Goal: Task Accomplishment & Management: Manage account settings

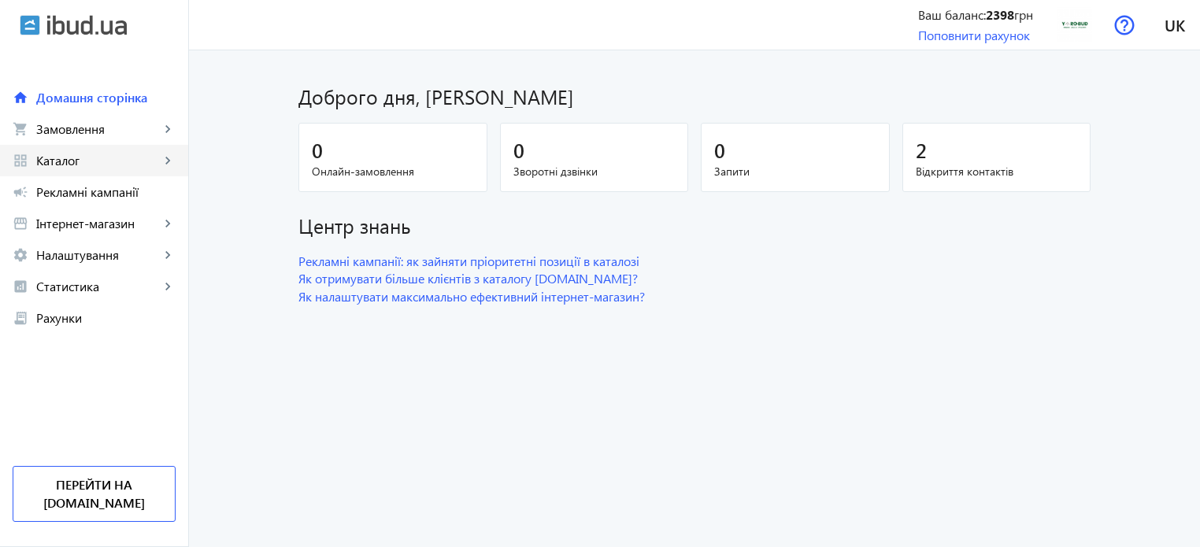
click at [71, 166] on span "Каталог" at bounding box center [98, 161] width 124 height 16
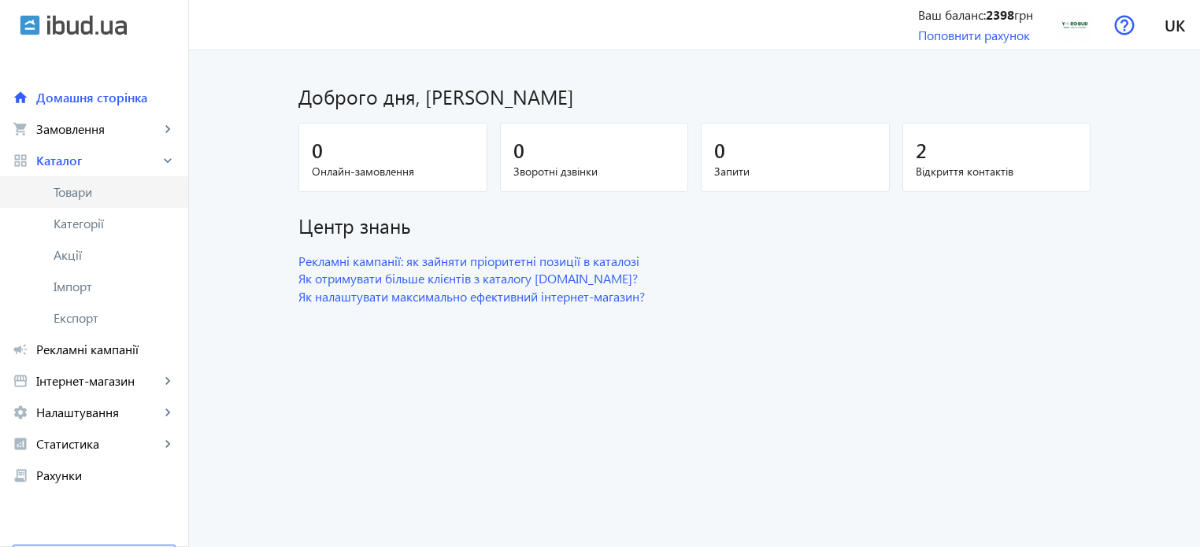
click at [82, 188] on span "Товари" at bounding box center [115, 192] width 122 height 16
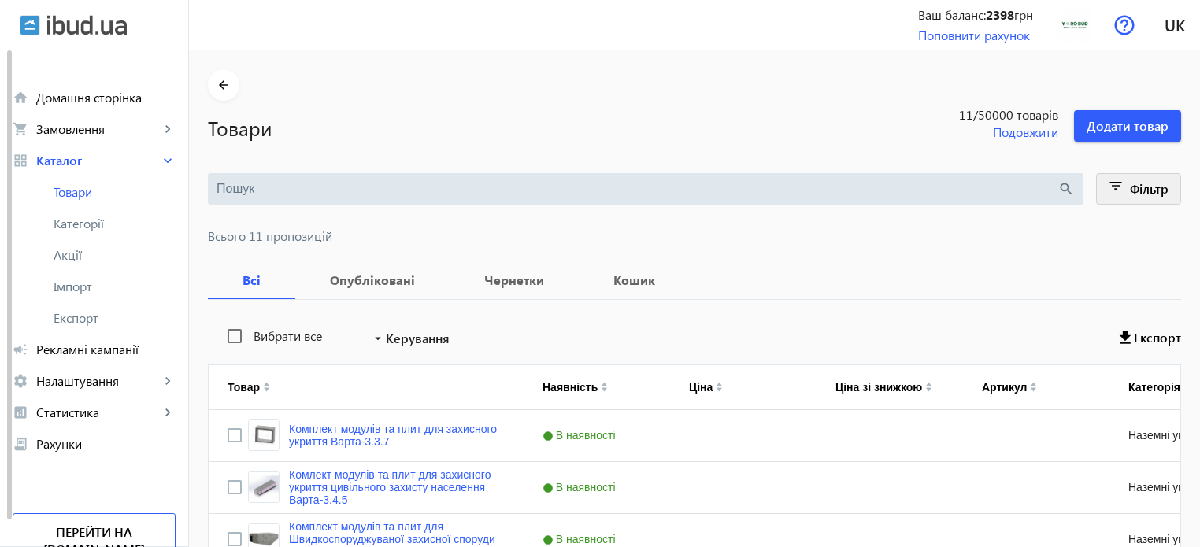
click at [1143, 195] on span "Фільтр" at bounding box center [1149, 188] width 39 height 17
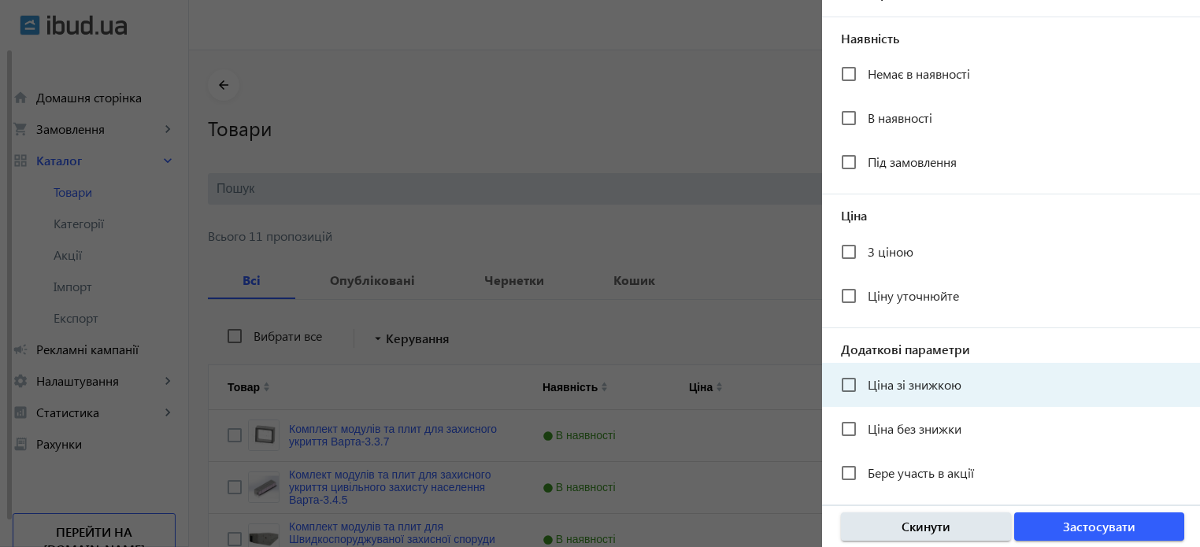
scroll to position [316, 0]
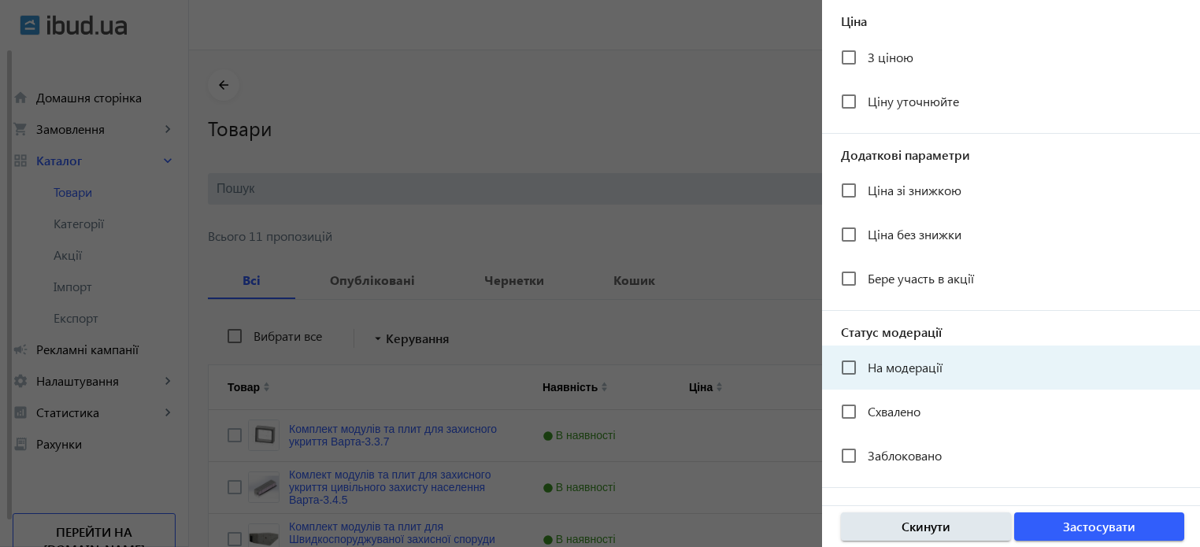
click at [879, 368] on span "На модерації" at bounding box center [905, 367] width 75 height 17
click at [865, 368] on input "На модерації" at bounding box center [849, 368] width 32 height 32
checkbox input "true"
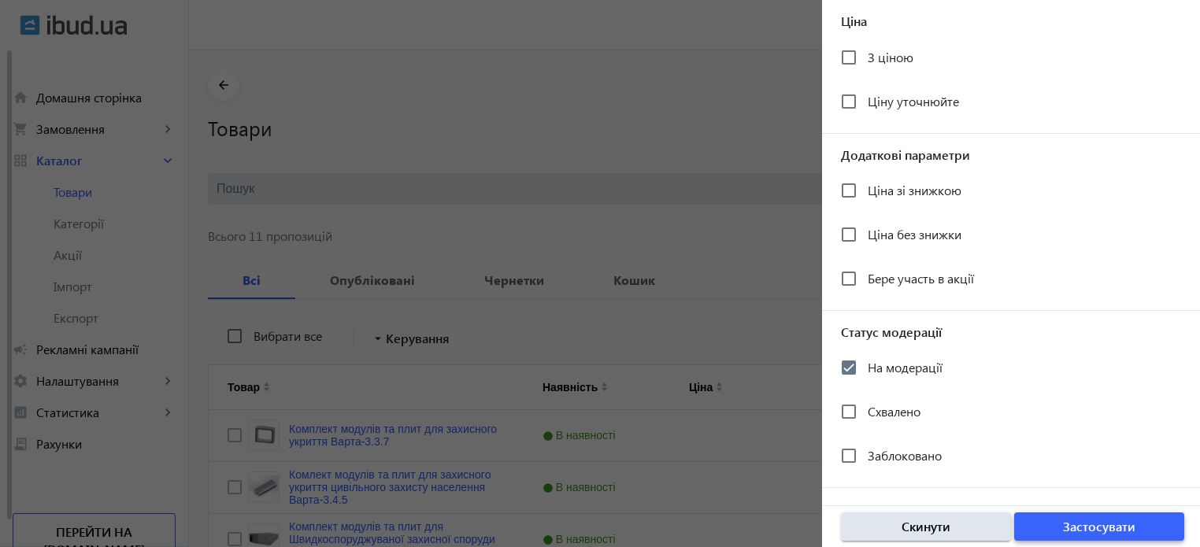
click at [1106, 535] on span "Застосувати" at bounding box center [1099, 526] width 72 height 17
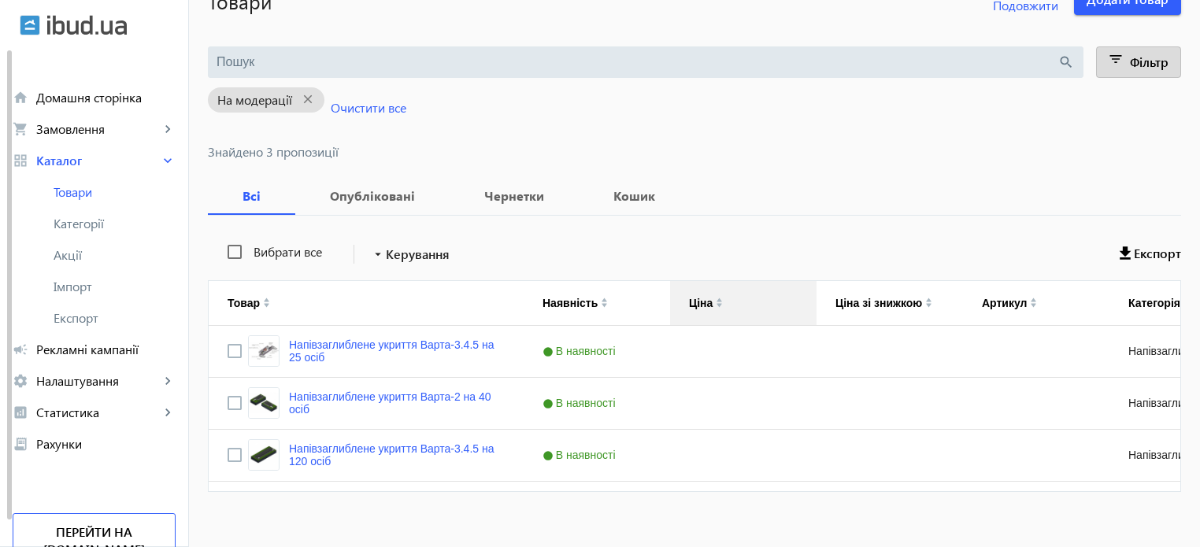
scroll to position [143, 0]
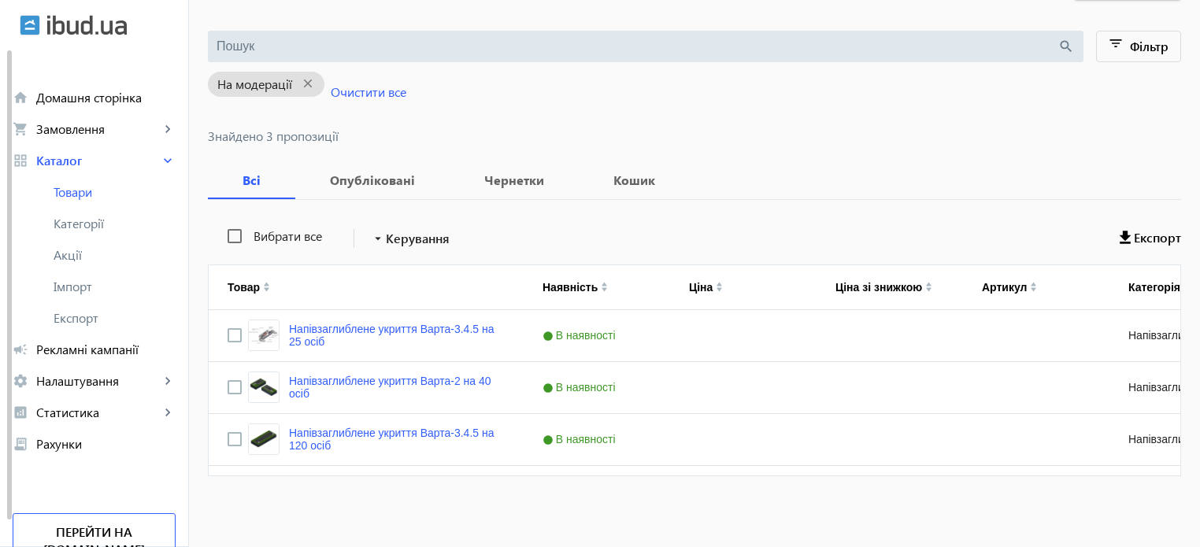
drag, startPoint x: 768, startPoint y: 468, endPoint x: 842, endPoint y: 456, distance: 75.0
click at [863, 464] on div "Вибрати все arrow_drop_down Керування Експорт Товар Наявність Ціна Ціна зі зниж…" at bounding box center [695, 347] width 974 height 295
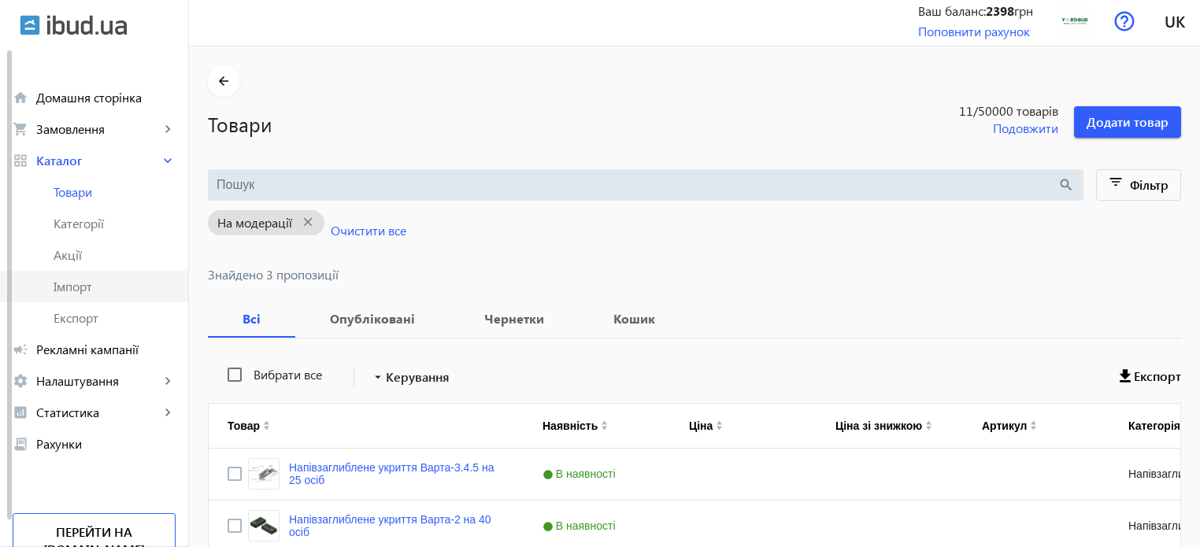
scroll to position [0, 0]
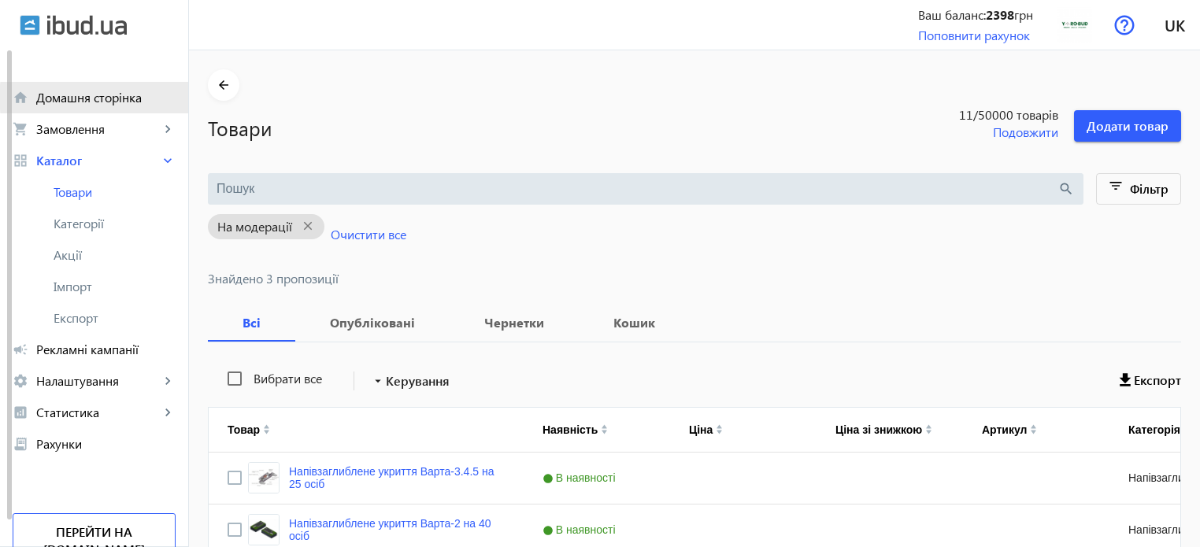
click at [107, 98] on span "Домашня сторінка" at bounding box center [105, 98] width 139 height 16
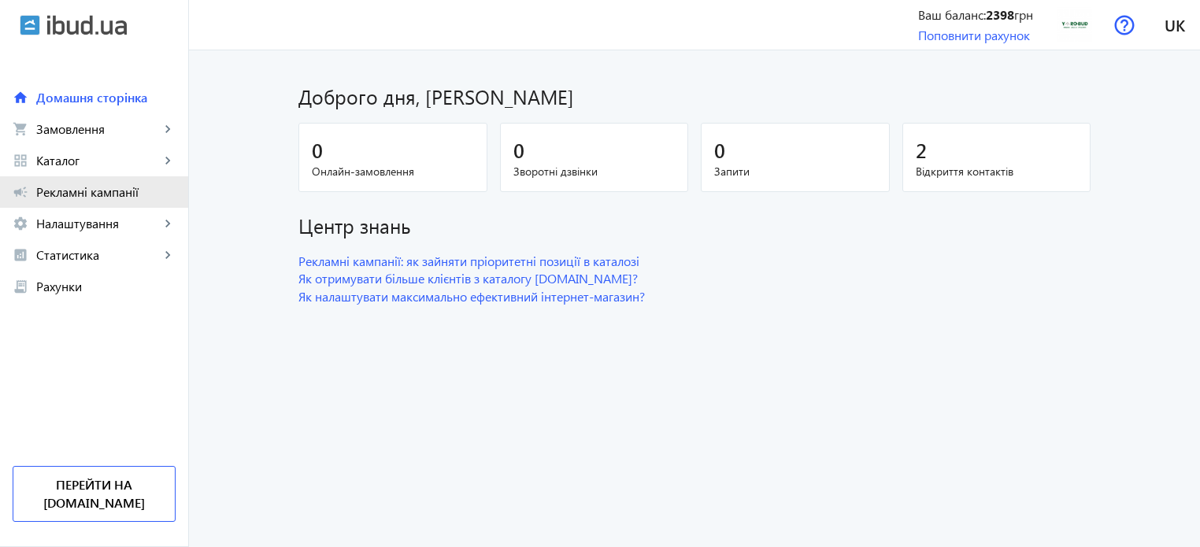
click at [76, 191] on span "Рекламні кампанії" at bounding box center [105, 192] width 139 height 16
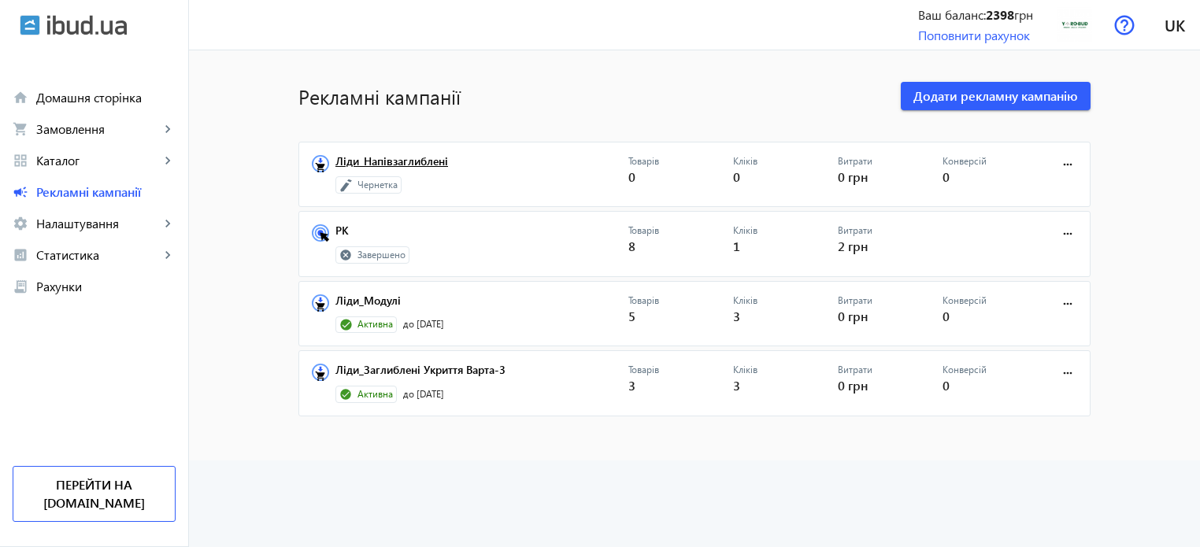
click at [382, 162] on link "Ліди_Напівзаглиблені" at bounding box center [482, 166] width 293 height 22
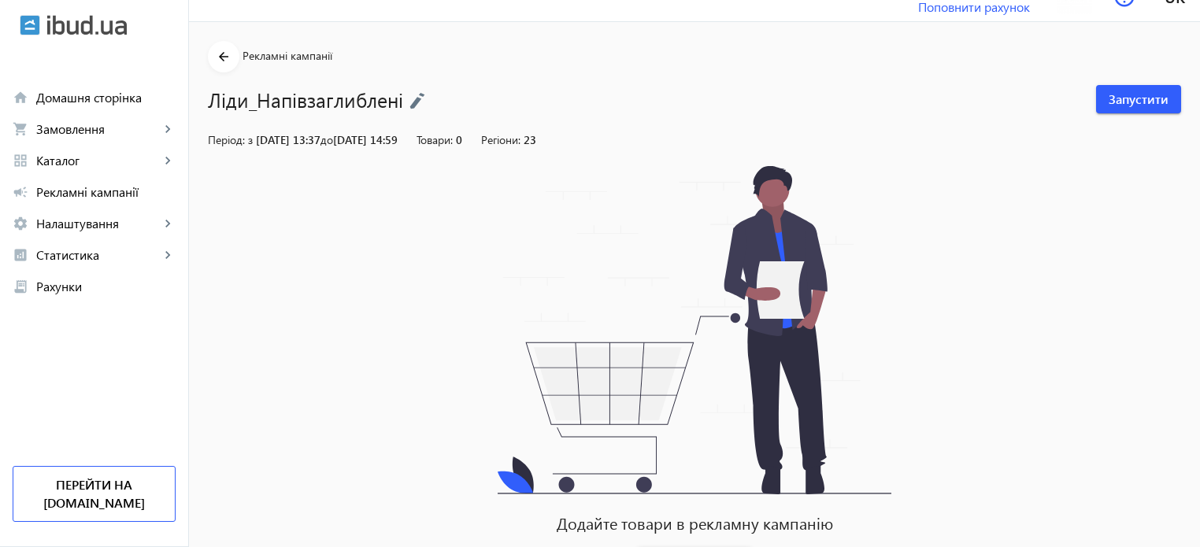
scroll to position [100, 0]
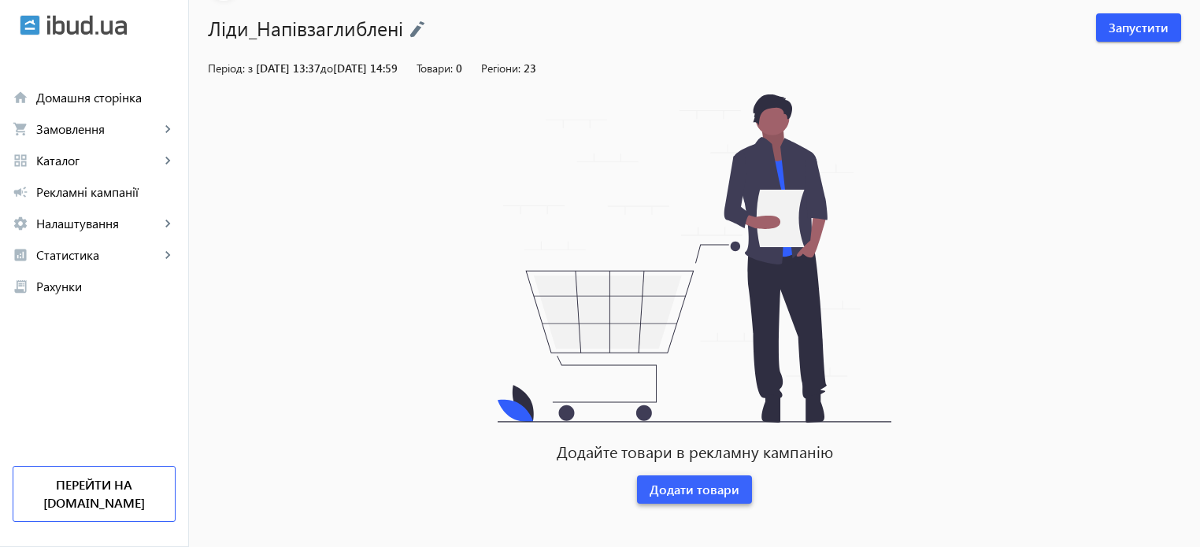
click at [684, 482] on span "Додати товари" at bounding box center [695, 489] width 90 height 17
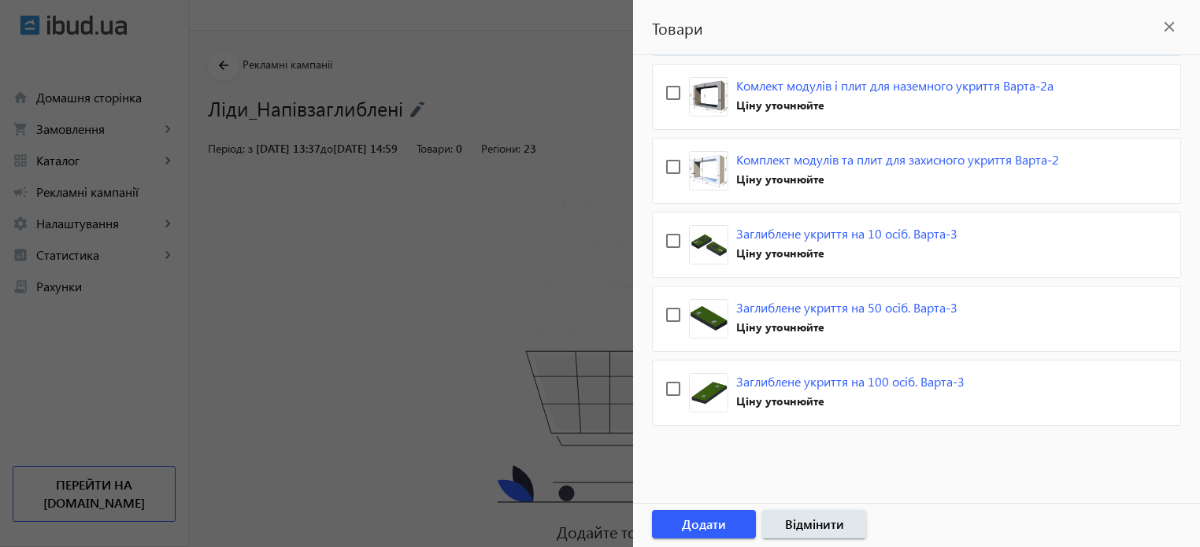
scroll to position [0, 0]
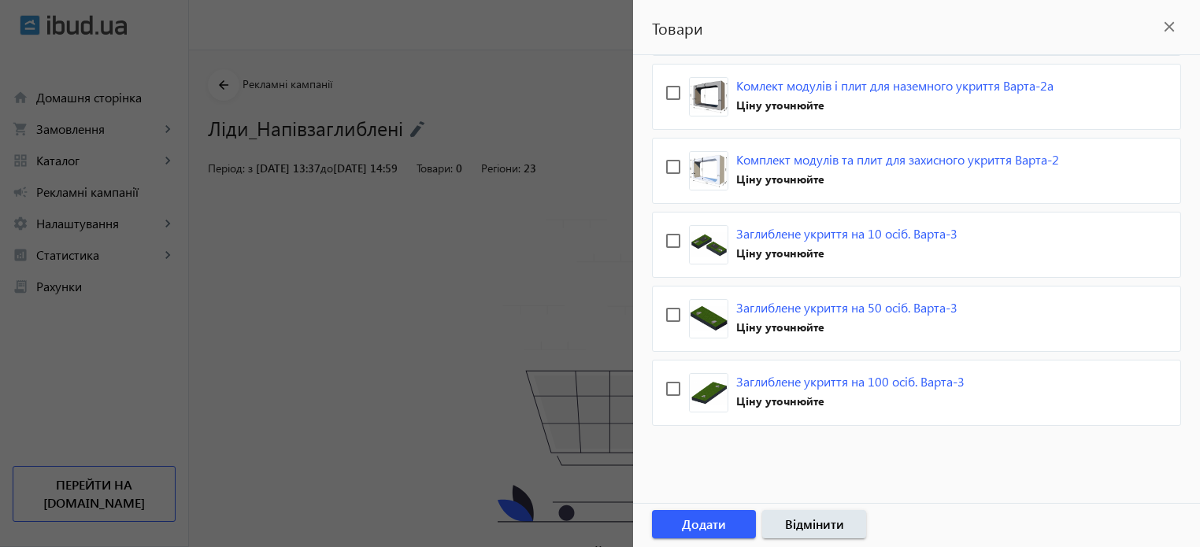
click at [477, 247] on div at bounding box center [600, 273] width 1200 height 547
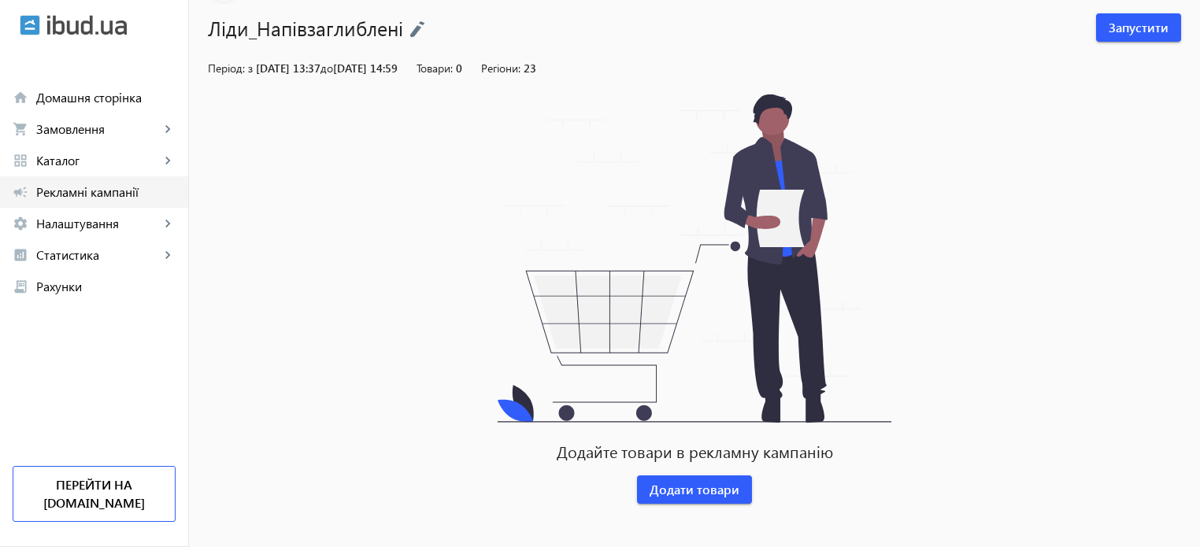
click at [105, 197] on span "Рекламні кампанії" at bounding box center [105, 192] width 139 height 16
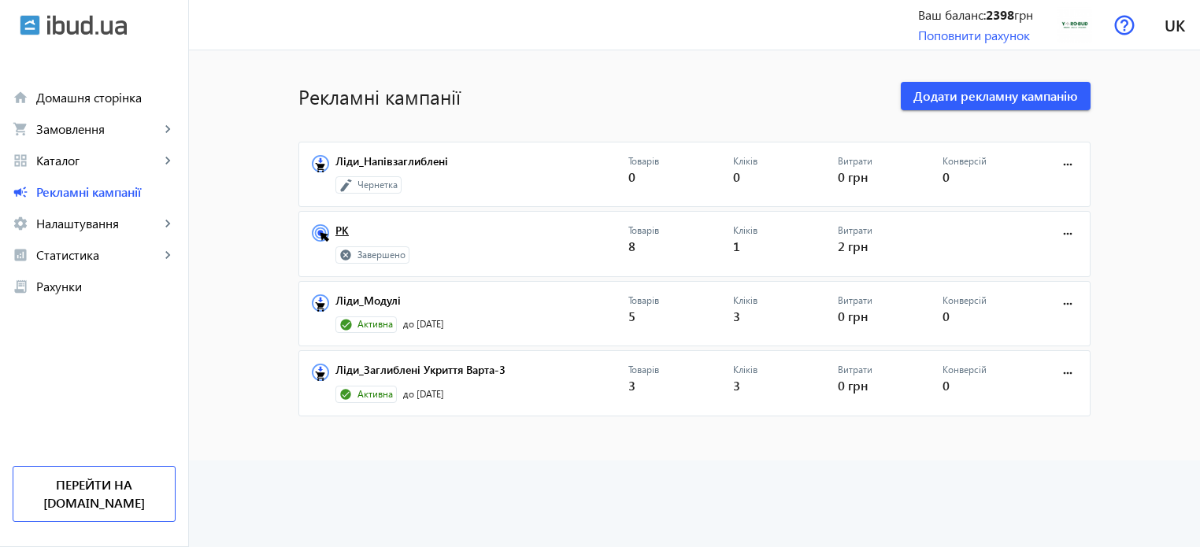
click at [438, 231] on link "РК" at bounding box center [482, 235] width 293 height 22
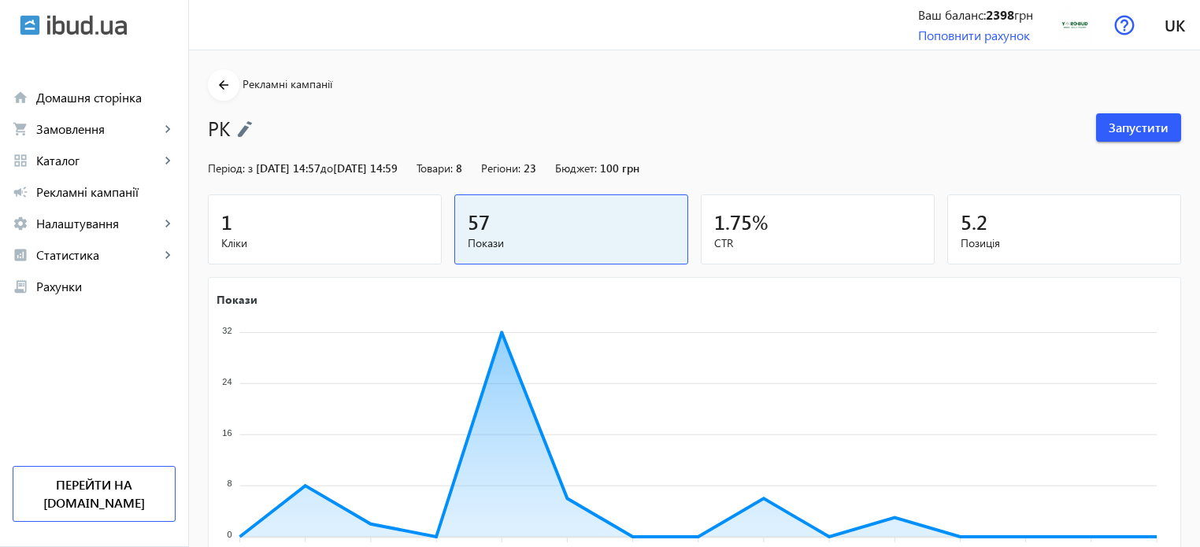
click at [398, 173] on span "05.08.2025 14:57 до 22.08.2025 14:59" at bounding box center [327, 168] width 142 height 15
click at [1152, 121] on span "Запустити" at bounding box center [1139, 127] width 60 height 17
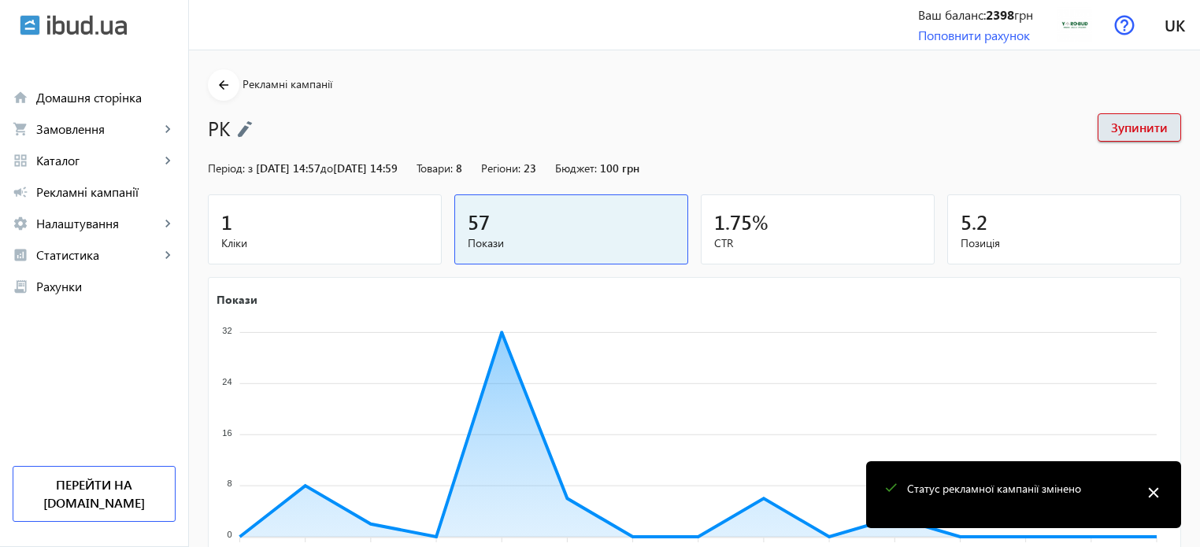
click at [239, 125] on img at bounding box center [245, 129] width 16 height 17
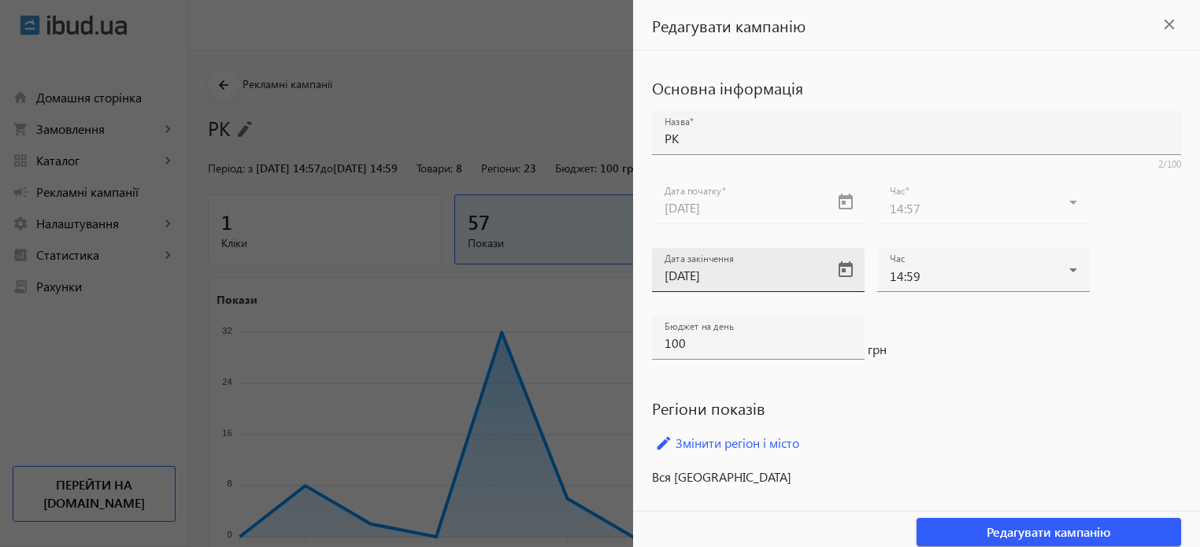
click at [739, 265] on div "Дата закінчення 22.08.2025" at bounding box center [744, 270] width 159 height 44
click at [838, 271] on span "Open calendar" at bounding box center [846, 270] width 38 height 38
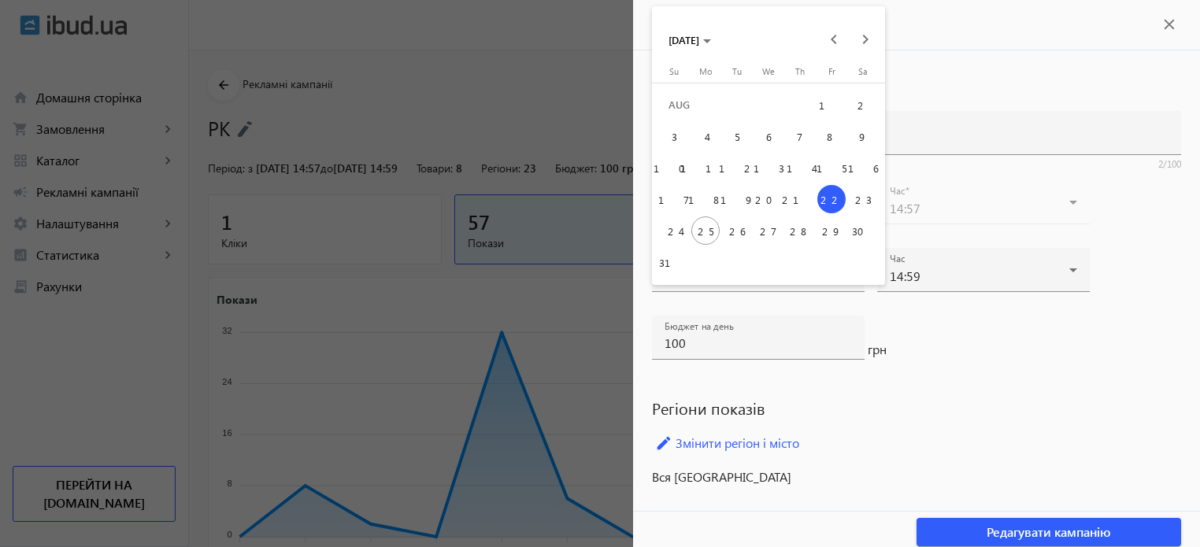
click at [677, 274] on span "31" at bounding box center [674, 262] width 28 height 28
type input "31.08.2025"
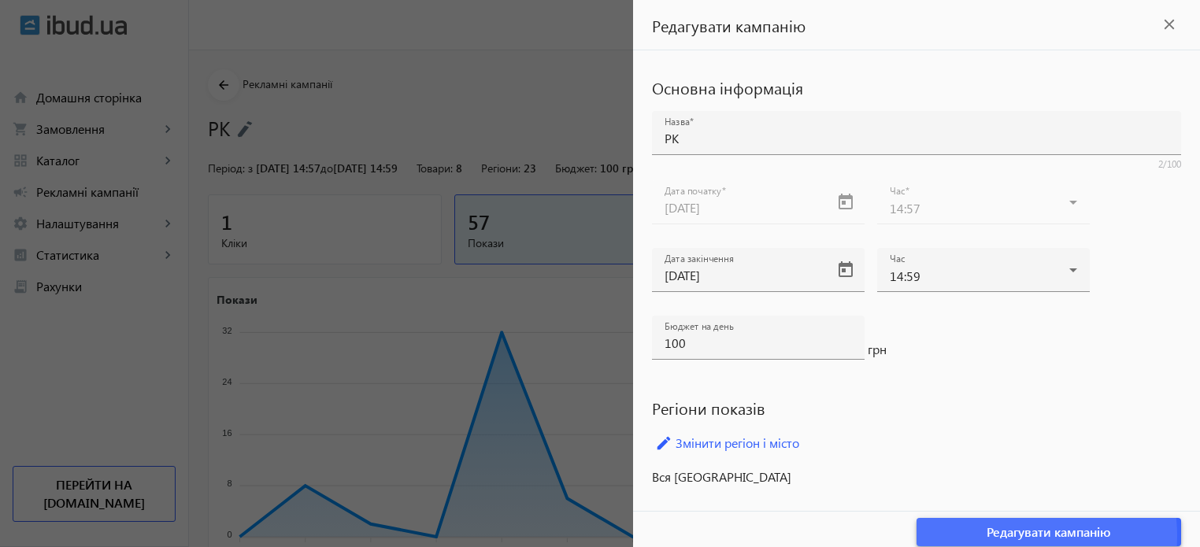
click at [992, 534] on span "Редагувати кампанію" at bounding box center [1049, 532] width 124 height 17
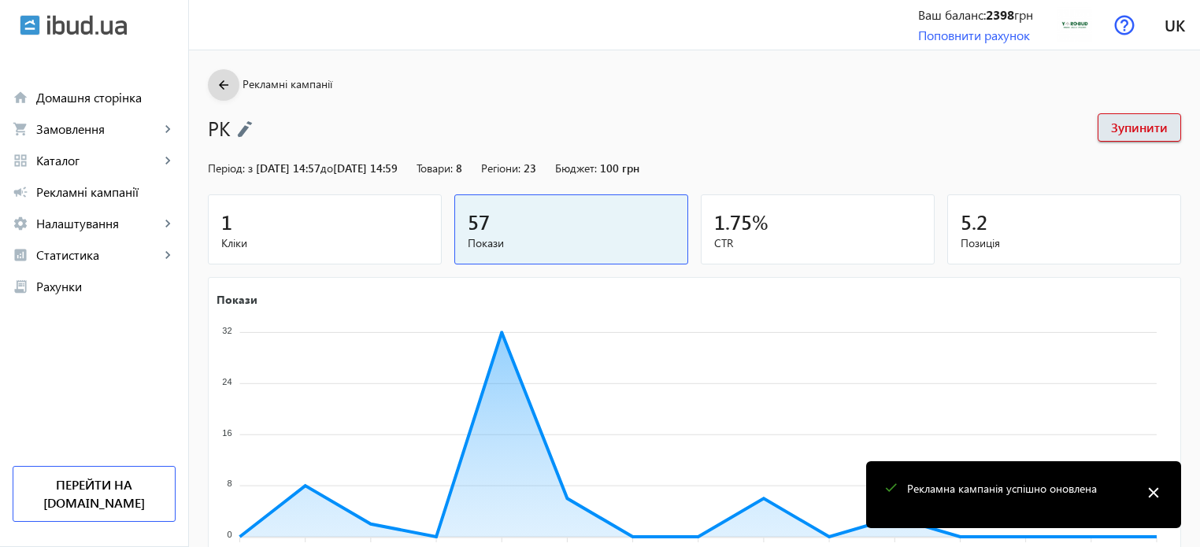
click at [214, 87] on mat-icon "arrow_back" at bounding box center [224, 86] width 20 height 20
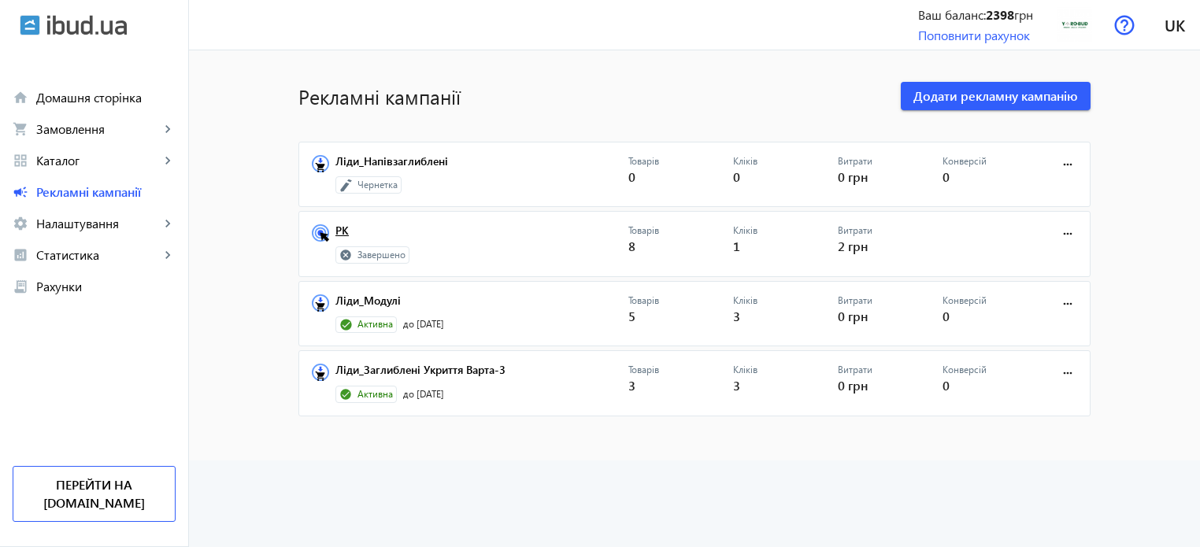
click at [423, 226] on link "РК" at bounding box center [482, 235] width 293 height 22
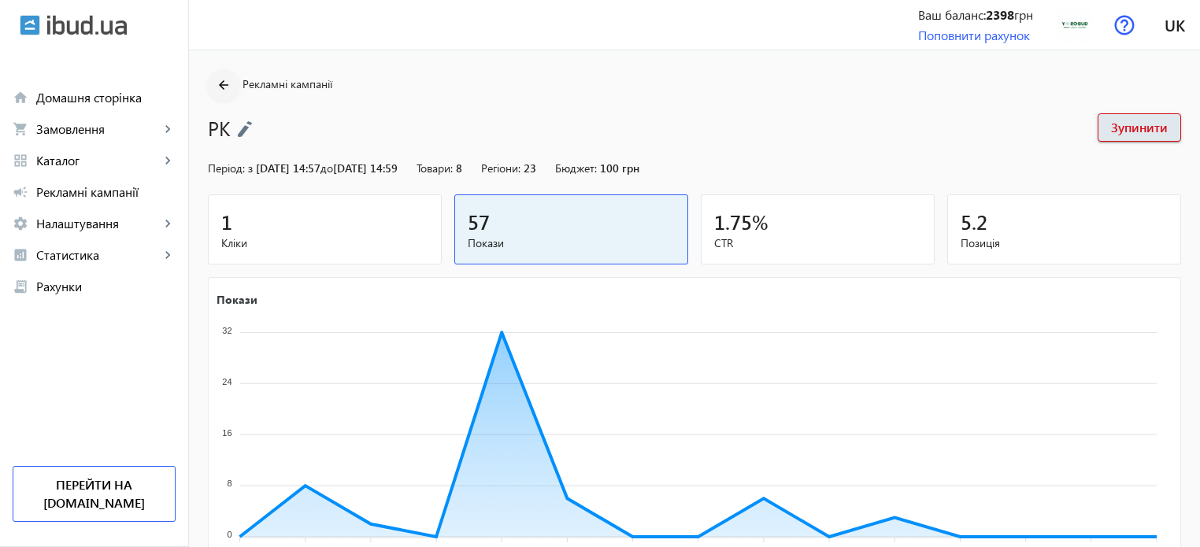
click at [214, 91] on mat-icon "arrow_back" at bounding box center [224, 86] width 20 height 20
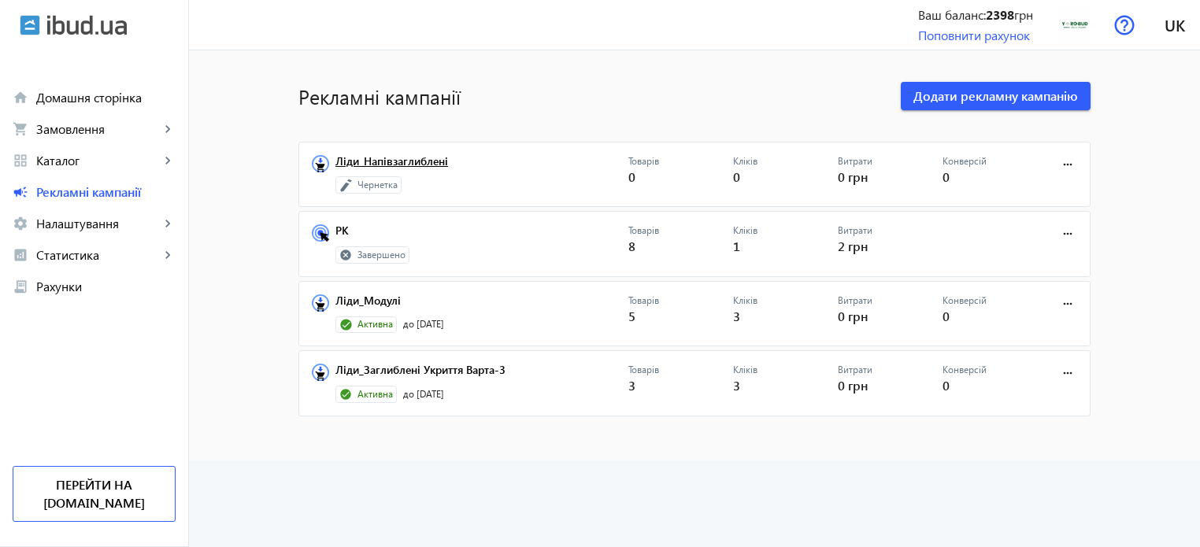
click at [377, 158] on link "Ліди_Напівзаглиблені" at bounding box center [482, 166] width 293 height 22
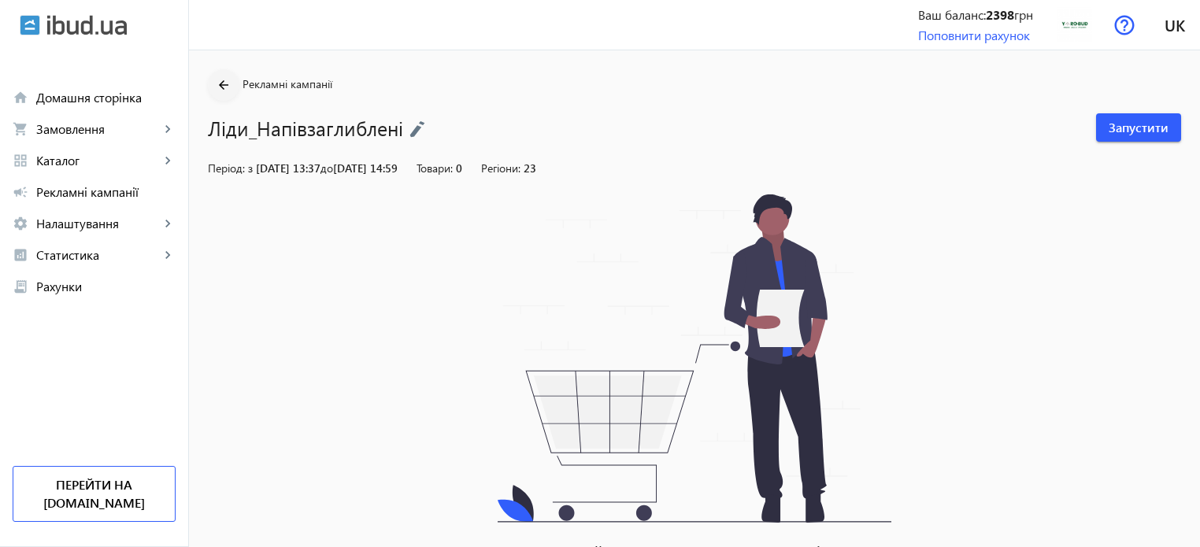
click at [217, 81] on mat-icon "arrow_back" at bounding box center [224, 86] width 20 height 20
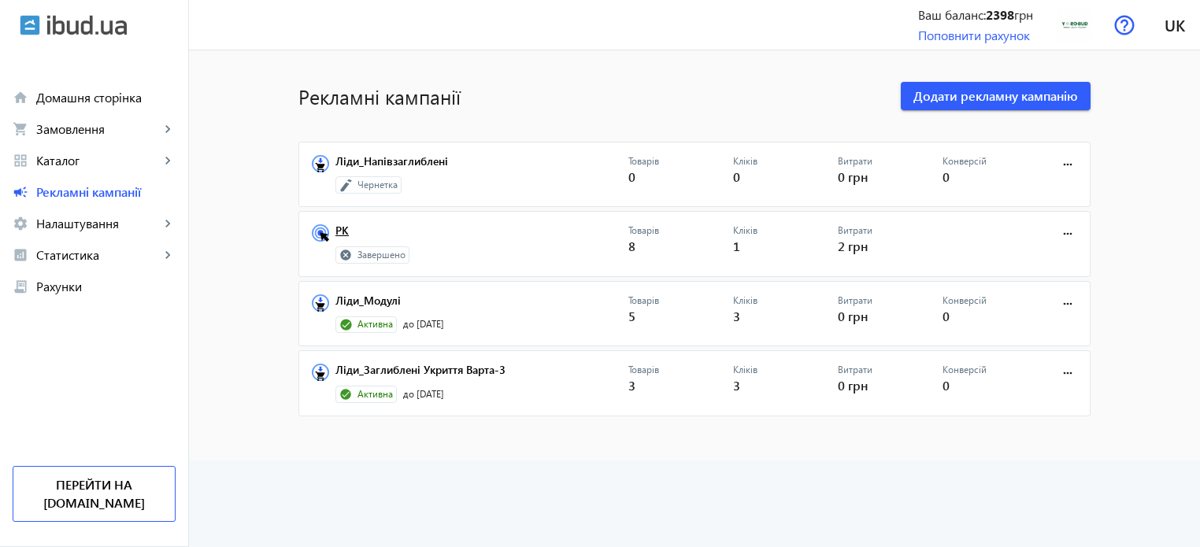
click at [344, 224] on link "РК" at bounding box center [482, 235] width 293 height 22
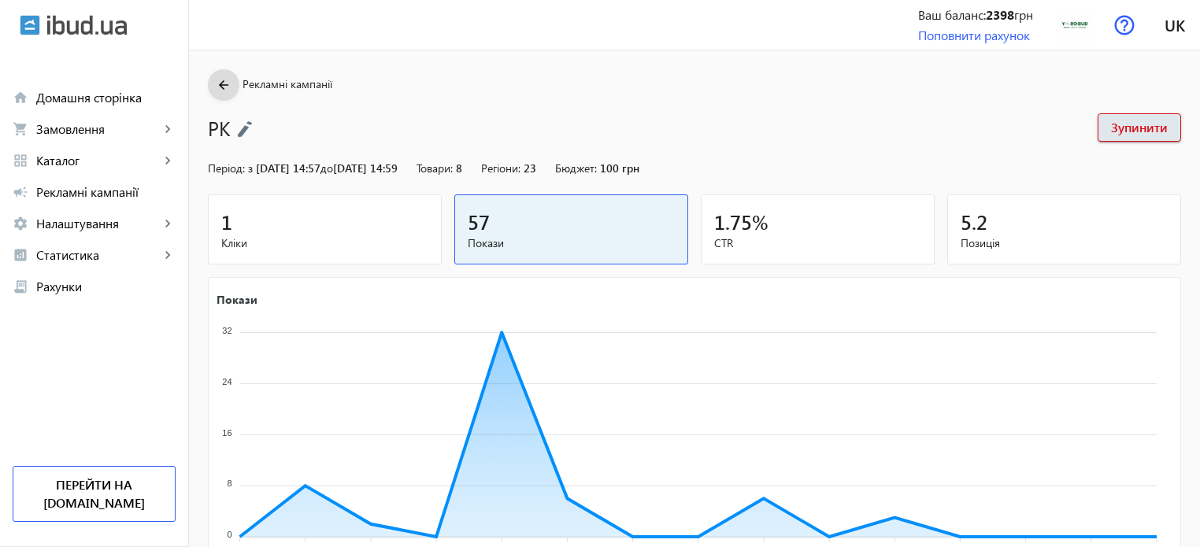
click at [214, 91] on mat-icon "arrow_back" at bounding box center [224, 86] width 20 height 20
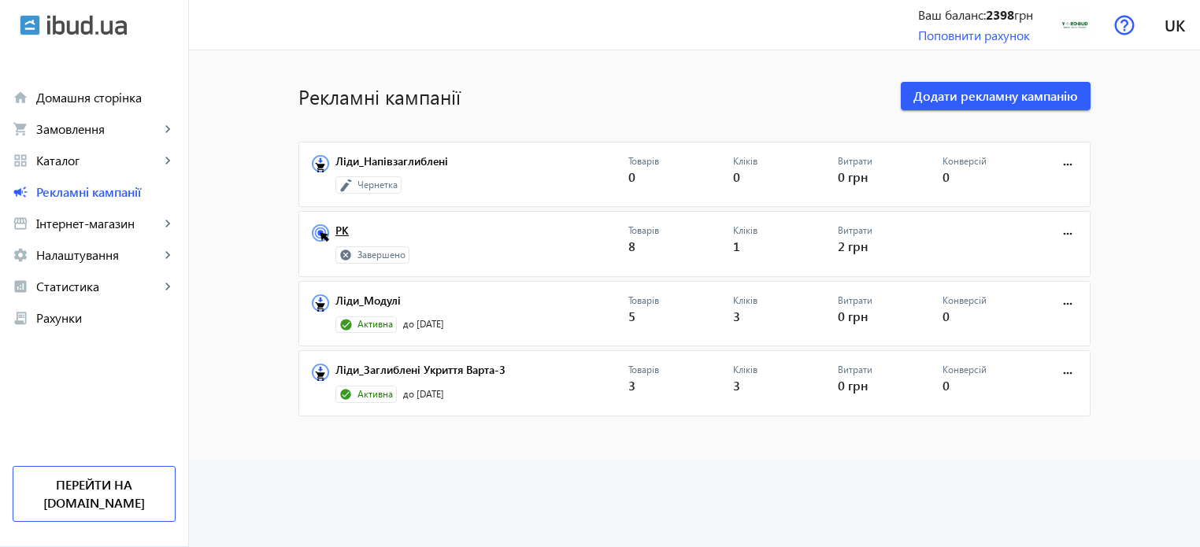
click at [336, 229] on link "РК" at bounding box center [482, 235] width 293 height 22
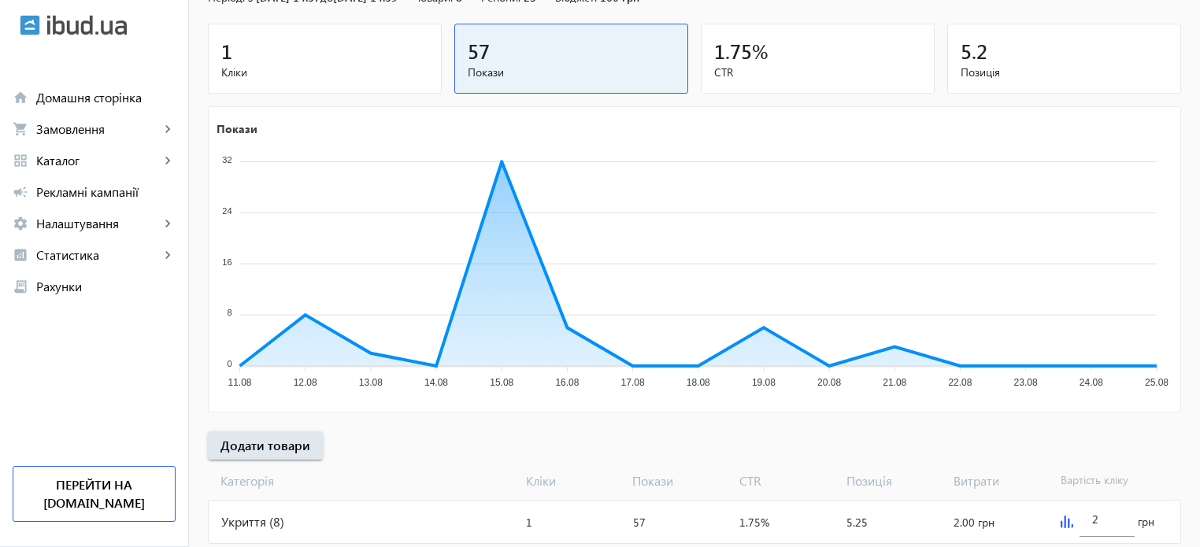
scroll to position [213, 0]
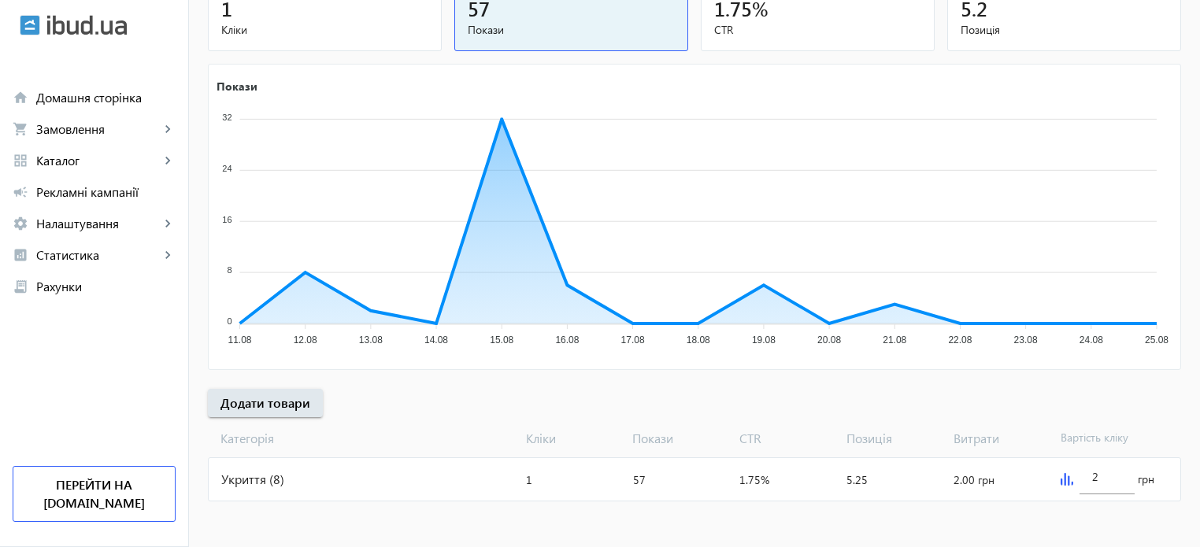
click at [247, 474] on div "Укриття (8)" at bounding box center [364, 479] width 311 height 43
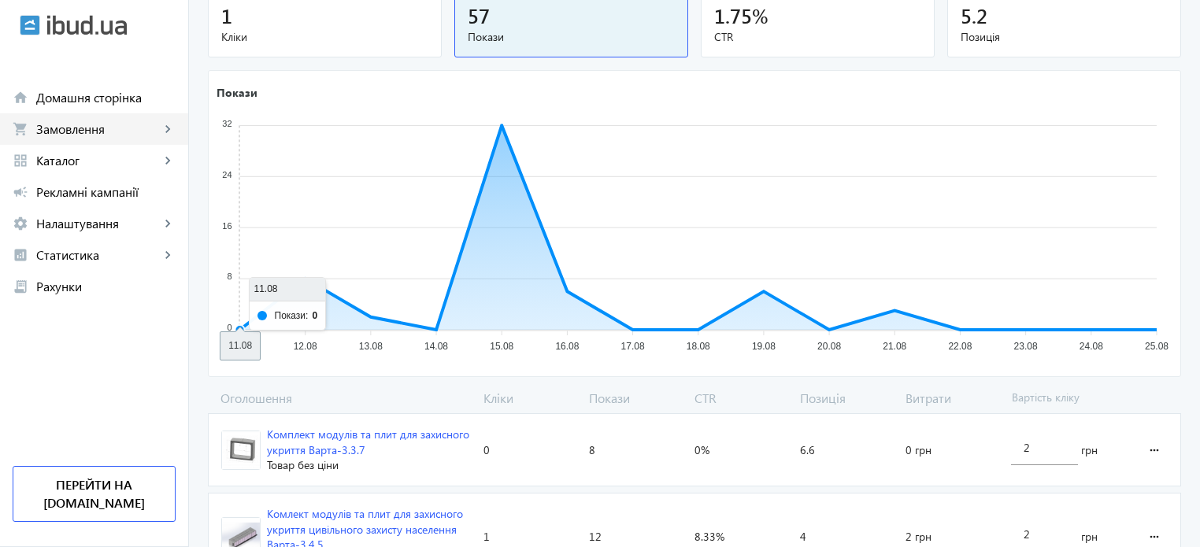
scroll to position [28, 0]
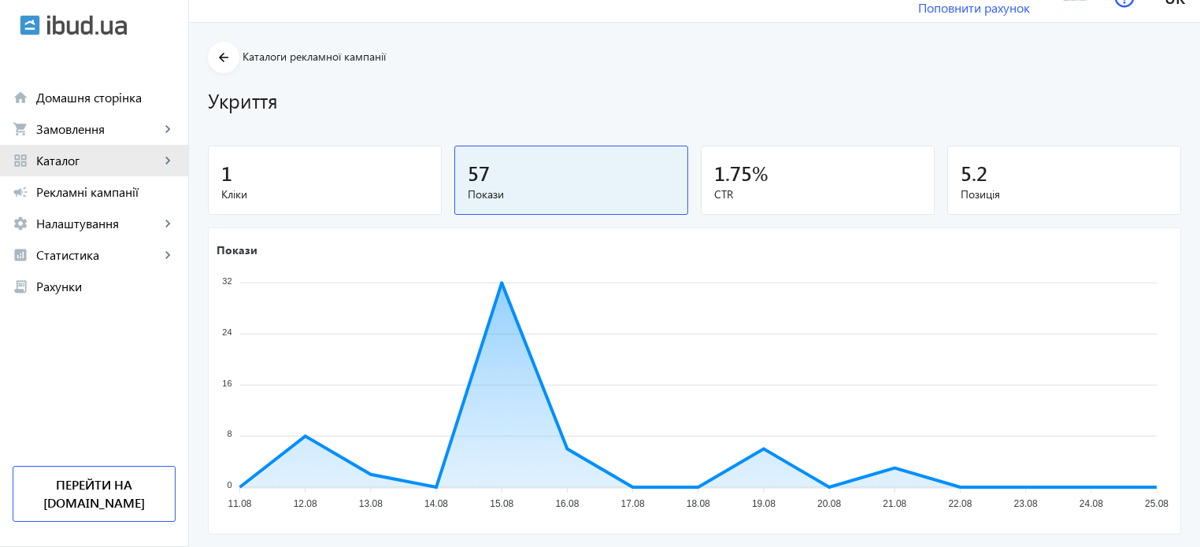
click at [74, 158] on span "Каталог" at bounding box center [98, 161] width 124 height 16
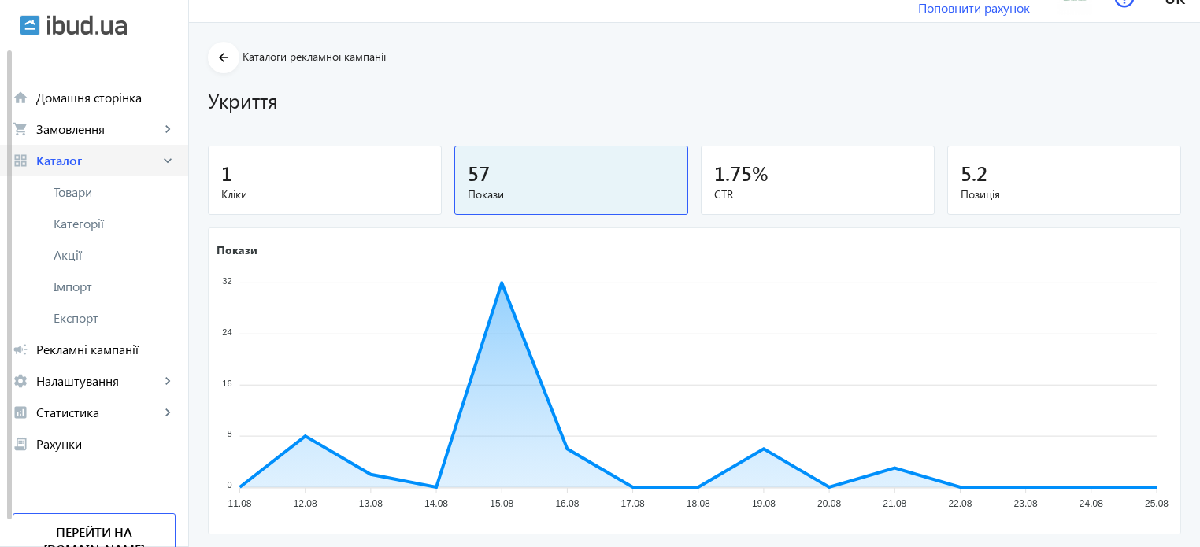
click at [80, 150] on link "grid_view Каталог keyboard_arrow_right" at bounding box center [94, 161] width 188 height 32
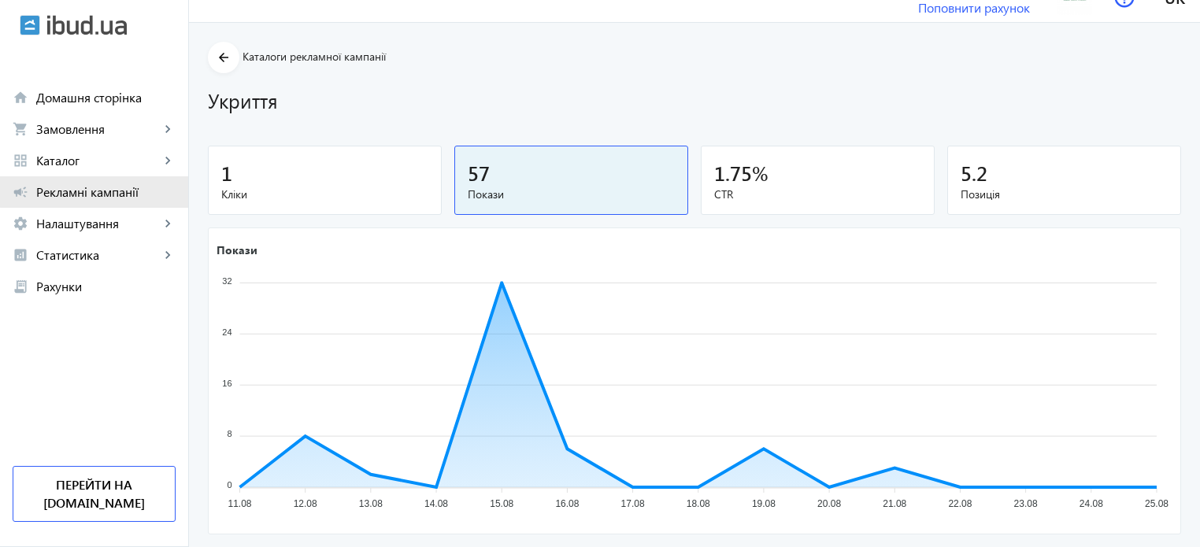
click at [99, 183] on link "campaign Рекламні кампанії" at bounding box center [94, 192] width 188 height 32
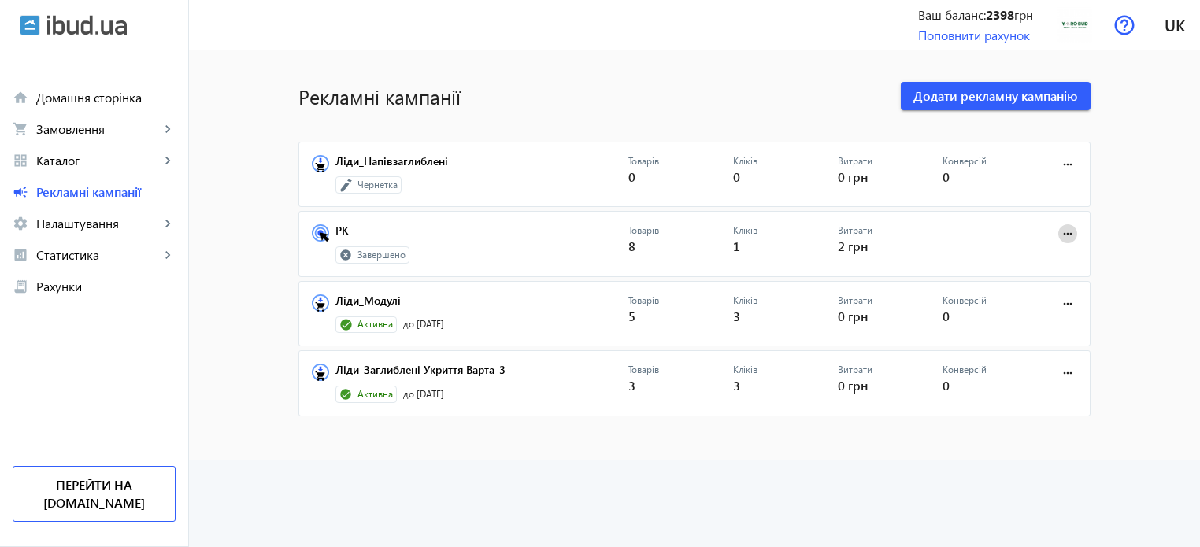
click at [1074, 227] on span at bounding box center [1068, 234] width 38 height 38
click at [498, 306] on div at bounding box center [600, 273] width 1200 height 547
click at [509, 418] on mat-sidenav-content "Рекламні кампанії Додати рекламну кампанію Ліди_Напівзаглиблені Чернетка Товарі…" at bounding box center [694, 255] width 1011 height 410
click at [562, 491] on advertising-list "Рекламні кампанії Додати рекламну кампанію Ліди_Напівзаглиблені Чернетка Товарі…" at bounding box center [694, 298] width 1011 height 497
click at [77, 165] on span "Каталог" at bounding box center [98, 161] width 124 height 16
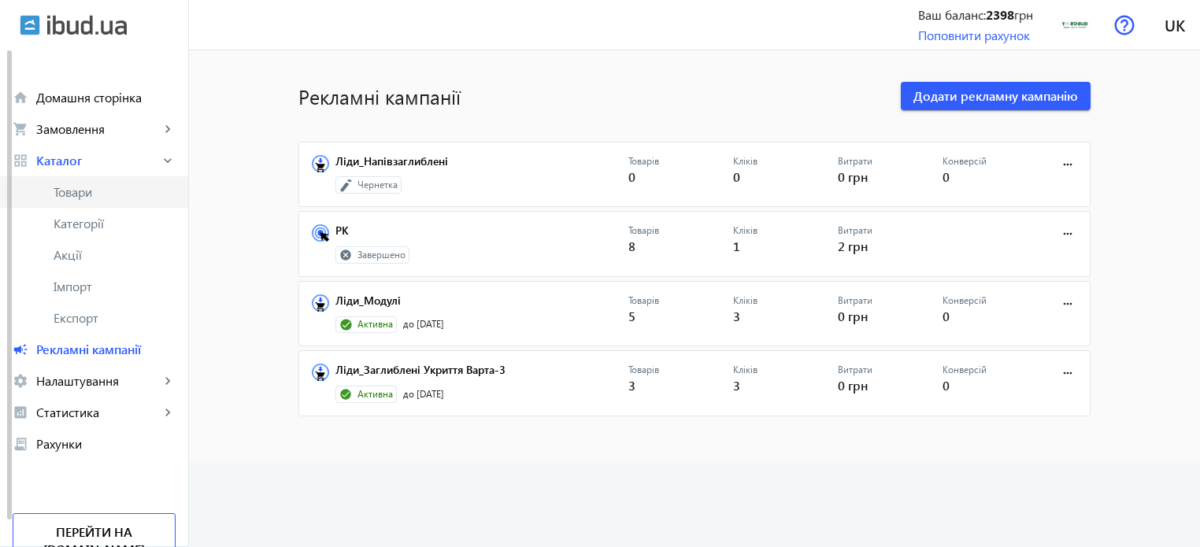
click at [113, 201] on link "Товари" at bounding box center [94, 192] width 188 height 32
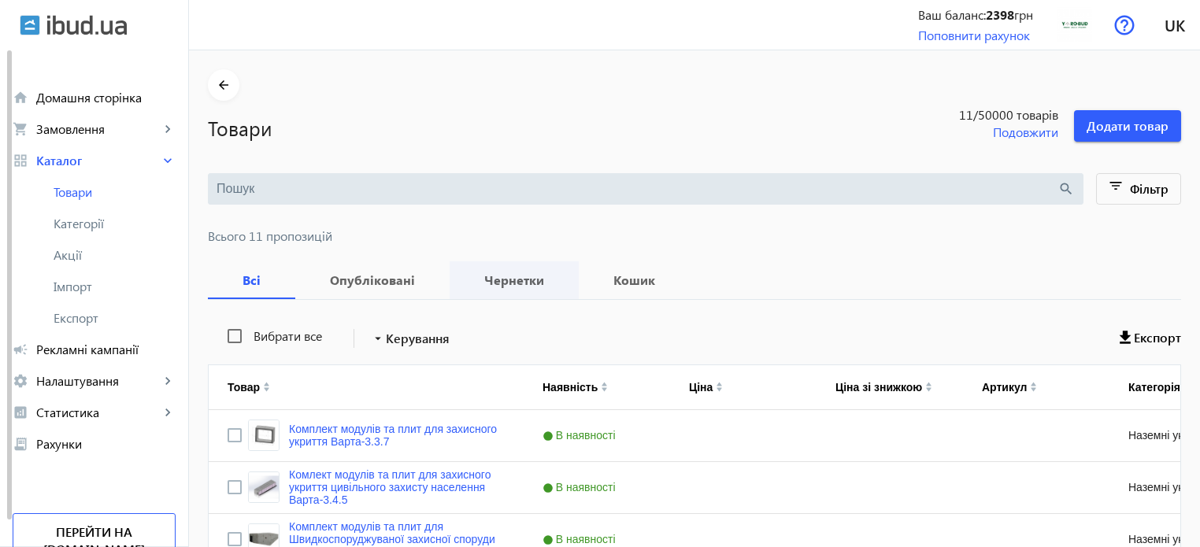
click at [500, 278] on b "Чернетки" at bounding box center [514, 280] width 91 height 13
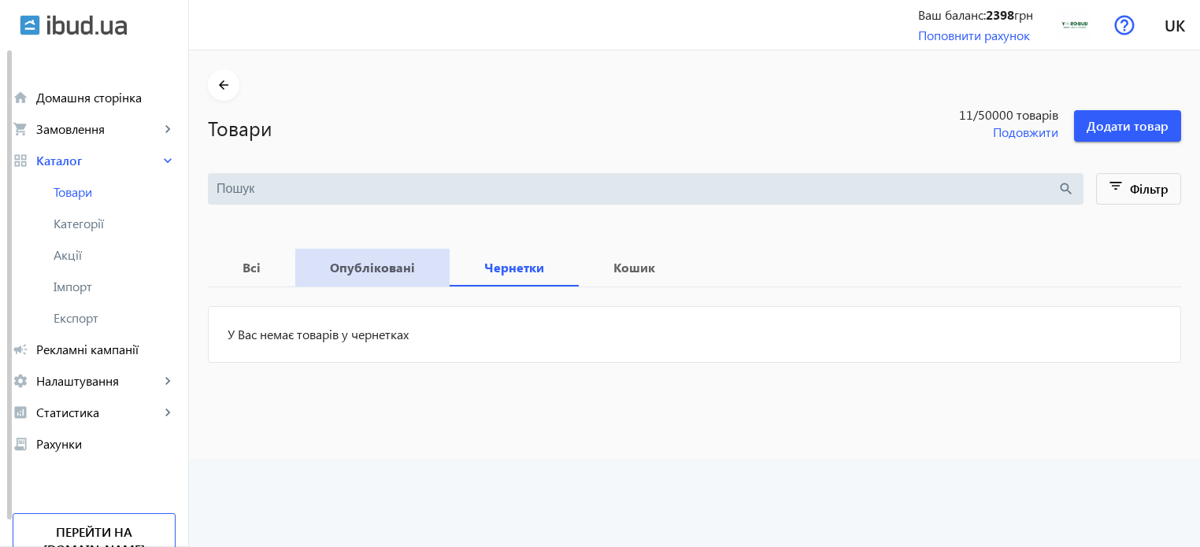
click at [378, 270] on b "Опубліковані" at bounding box center [372, 268] width 117 height 13
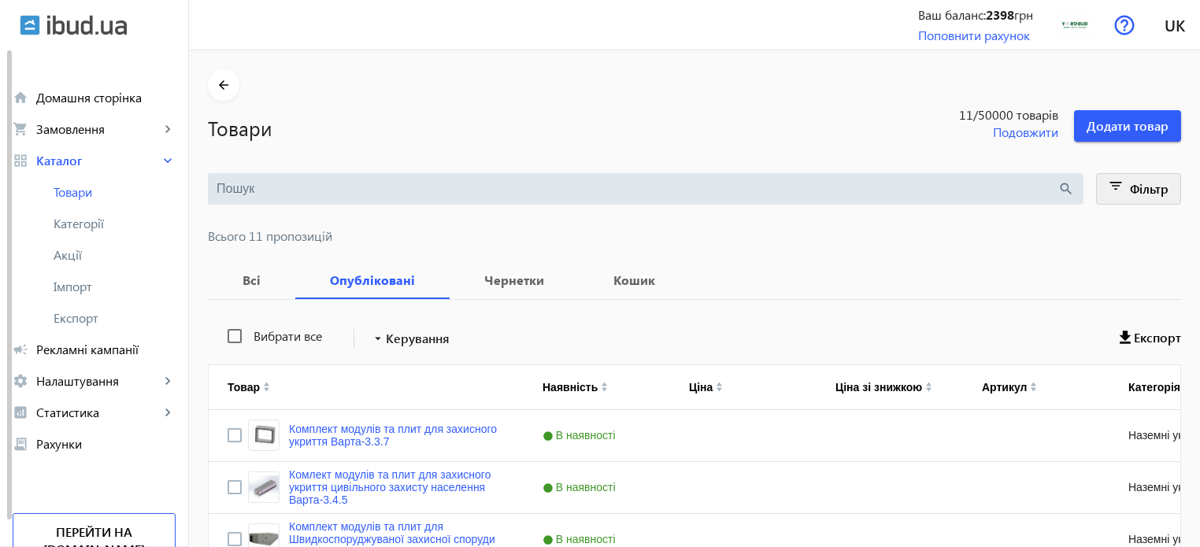
click at [1153, 187] on span "Фільтр" at bounding box center [1149, 188] width 39 height 17
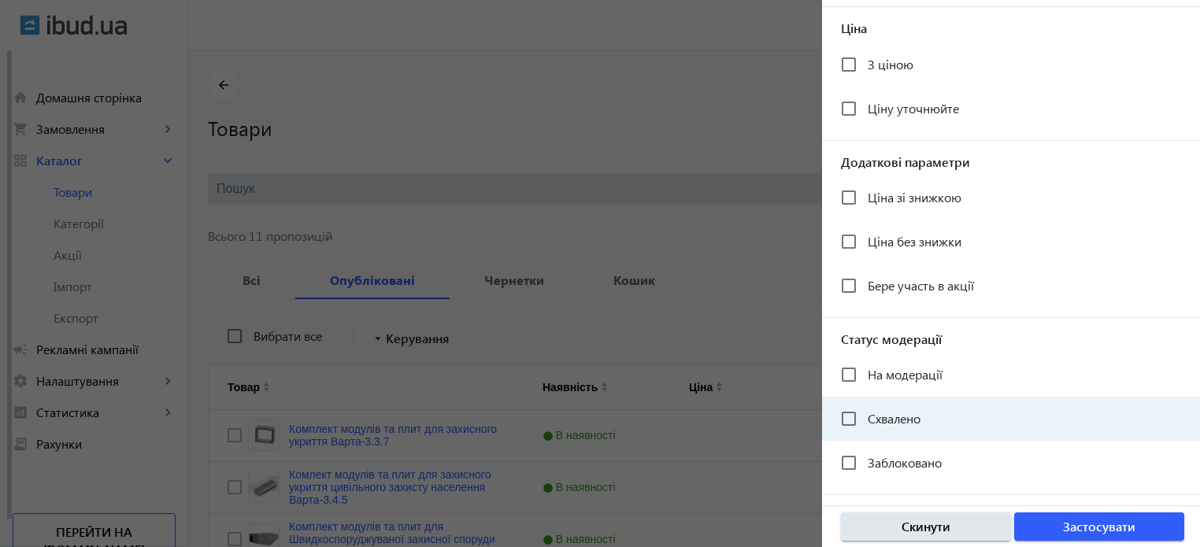
scroll to position [316, 0]
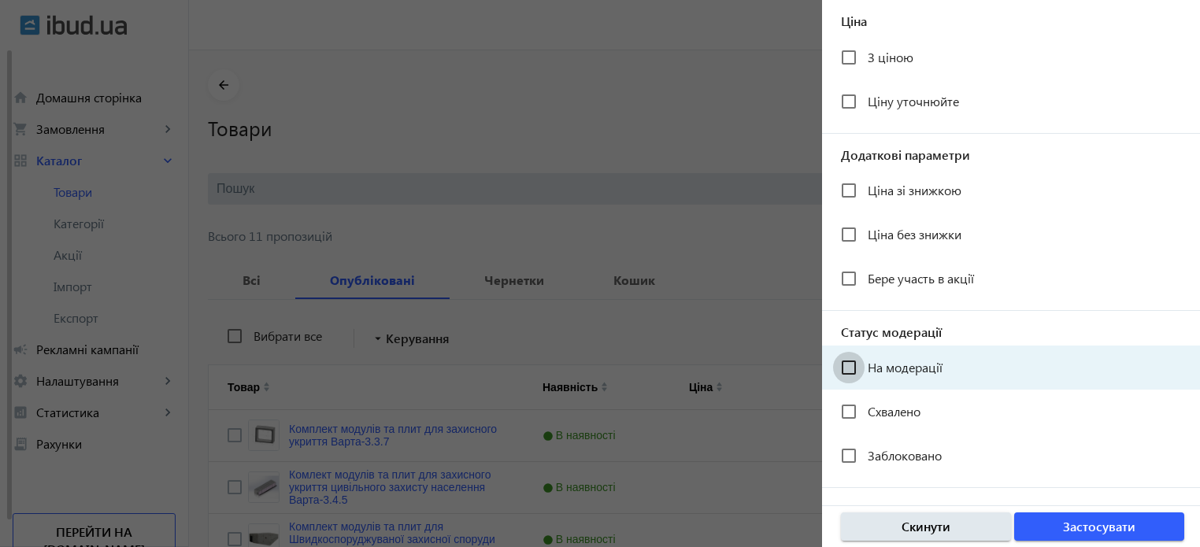
click at [855, 373] on input "На модерації" at bounding box center [849, 368] width 32 height 32
checkbox input "true"
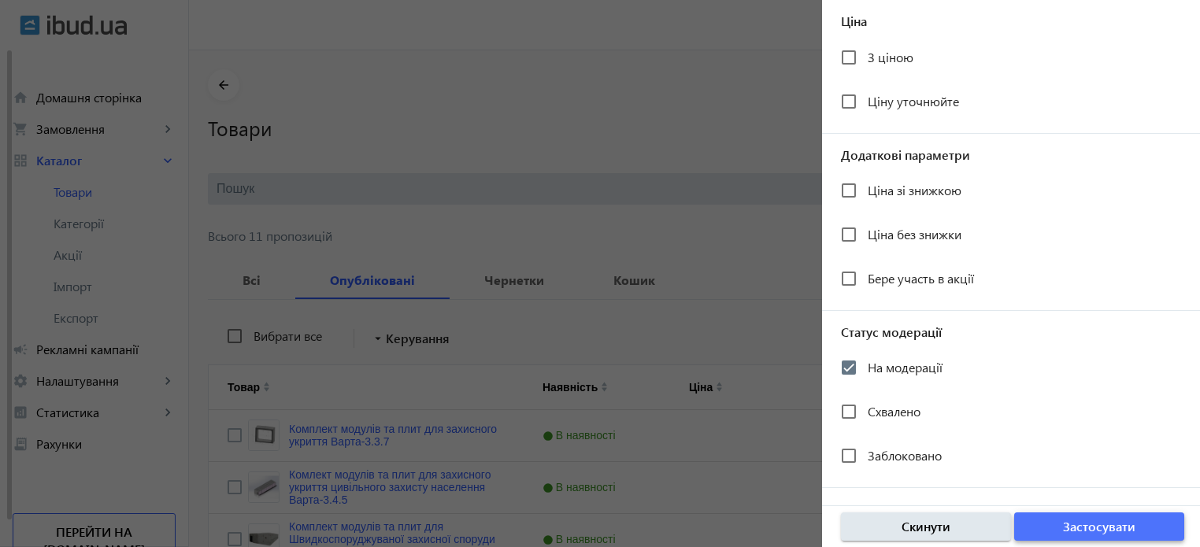
click at [1073, 535] on span "Застосувати" at bounding box center [1099, 526] width 72 height 17
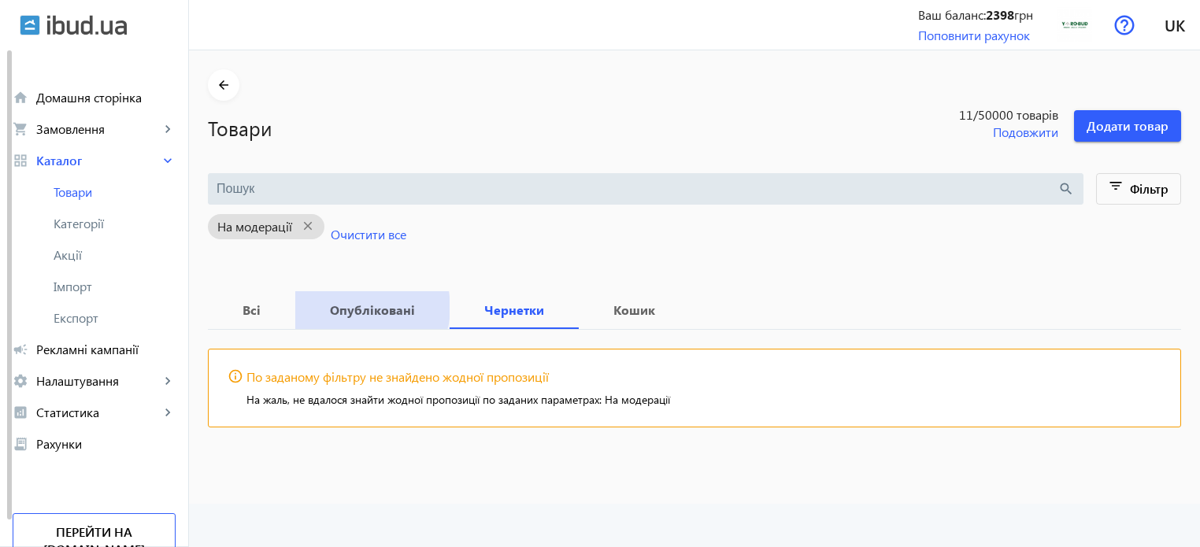
click at [357, 308] on b "Опубліковані" at bounding box center [372, 310] width 117 height 13
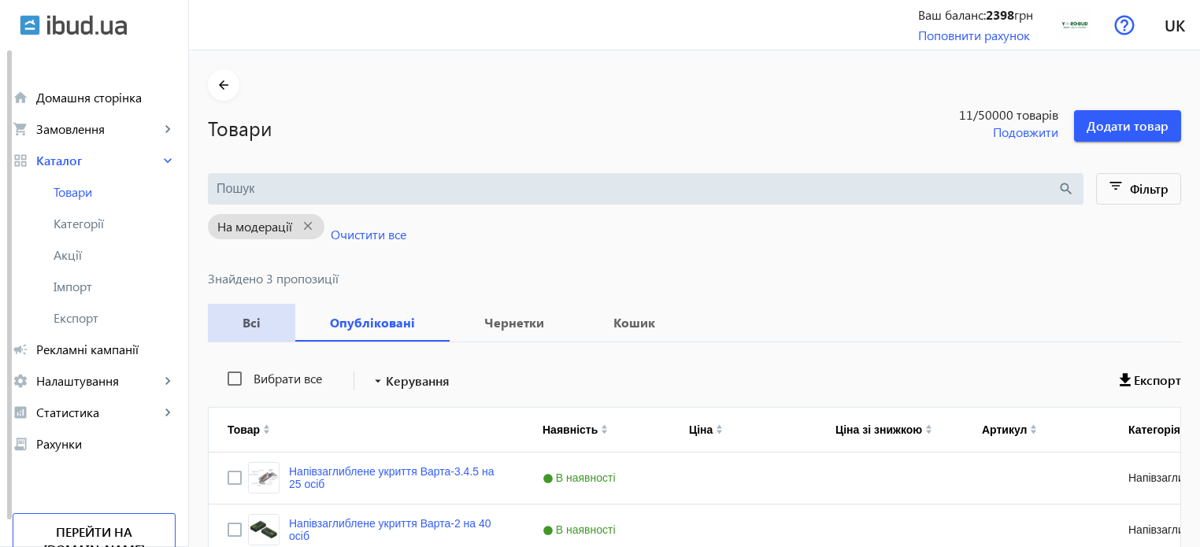
click at [240, 317] on b "Всі" at bounding box center [252, 323] width 50 height 13
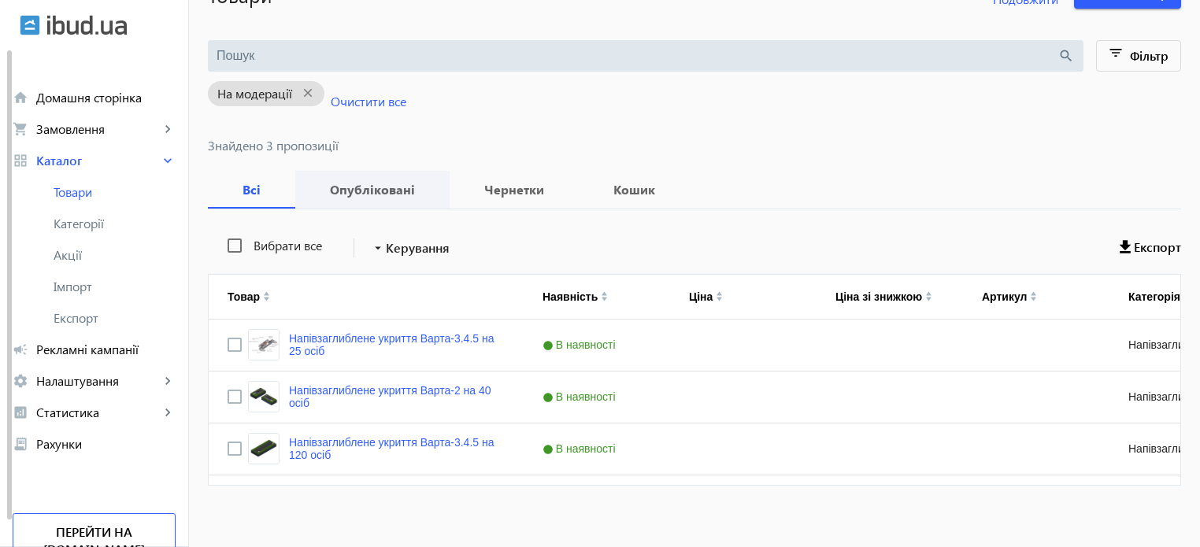
scroll to position [143, 0]
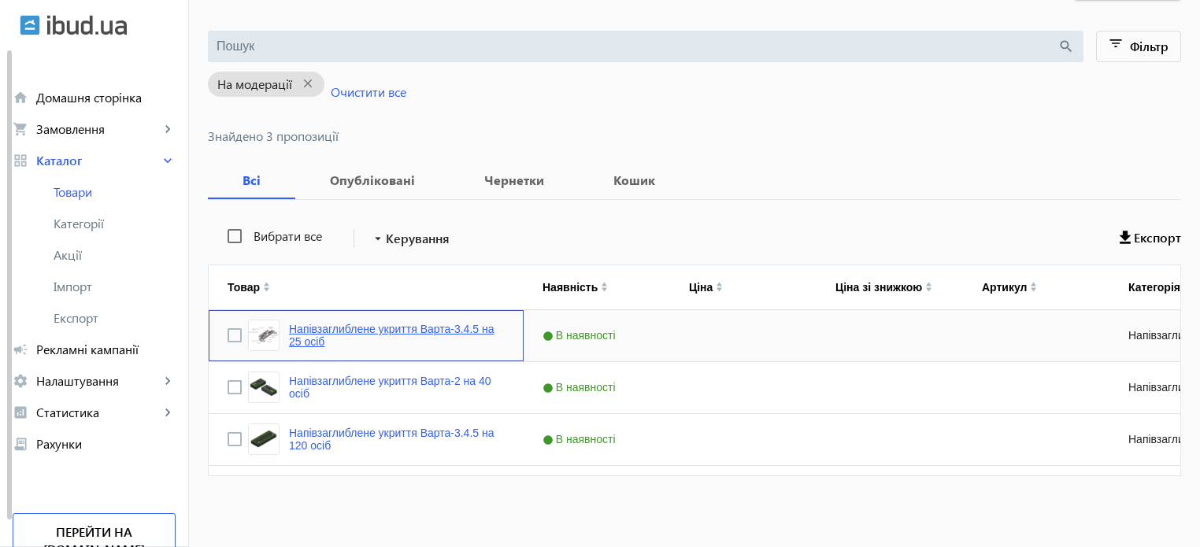
click at [346, 333] on link "Напівзаглиблене укриття Варта-3.4.5 на 25 осіб" at bounding box center [397, 335] width 216 height 25
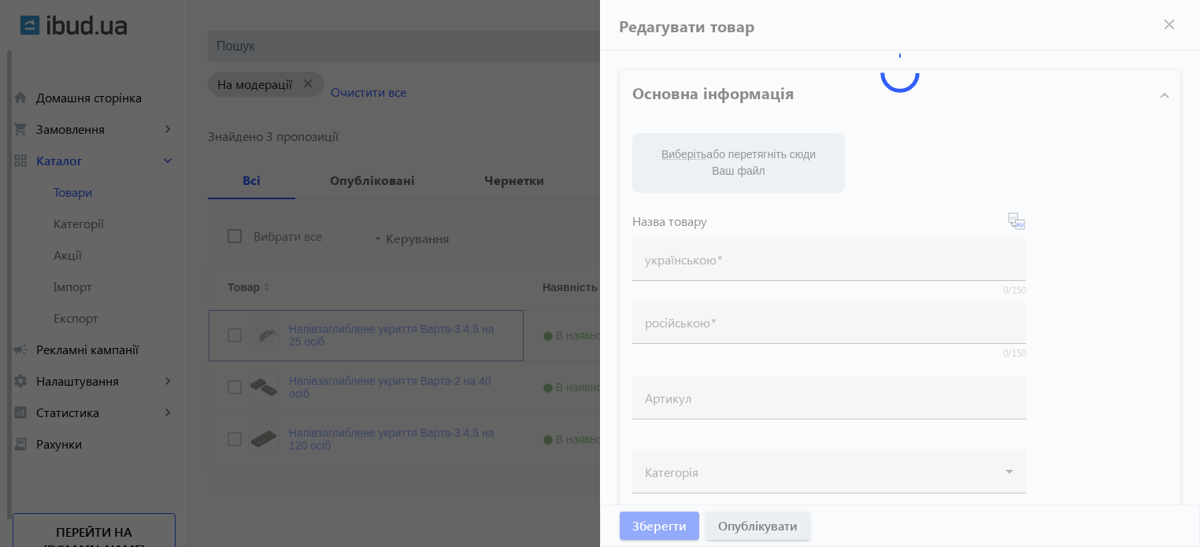
type input "Напівзаглиблене укриття Варта-3.4.5 на 25 осіб"
type input "Полуглубокое укрытие Варта-3.4.5 на 25 человек"
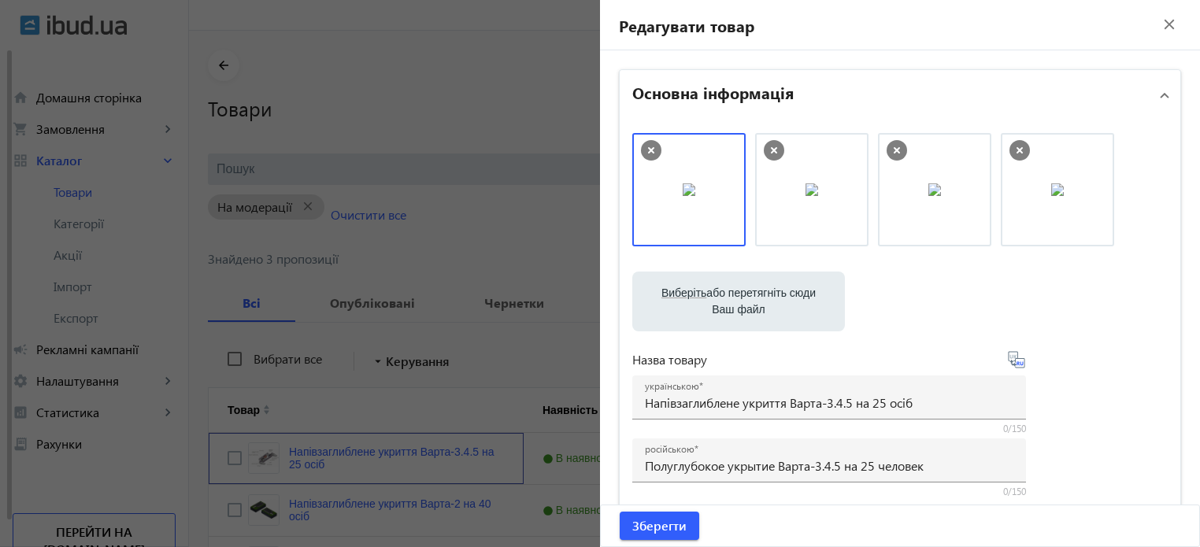
scroll to position [0, 0]
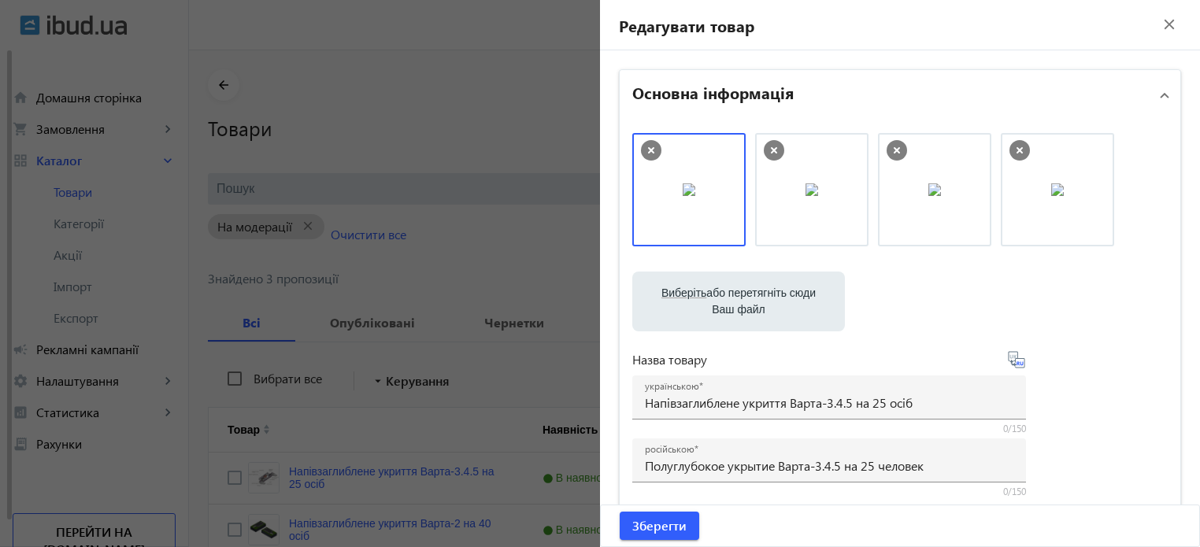
click at [1169, 17] on mat-icon "close" at bounding box center [1170, 25] width 24 height 24
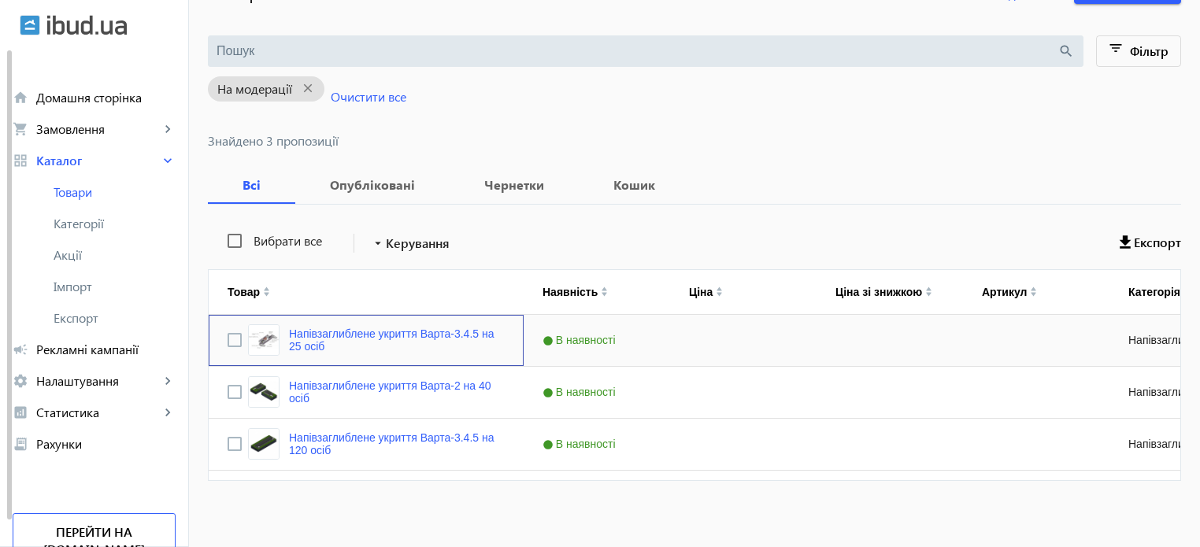
scroll to position [143, 0]
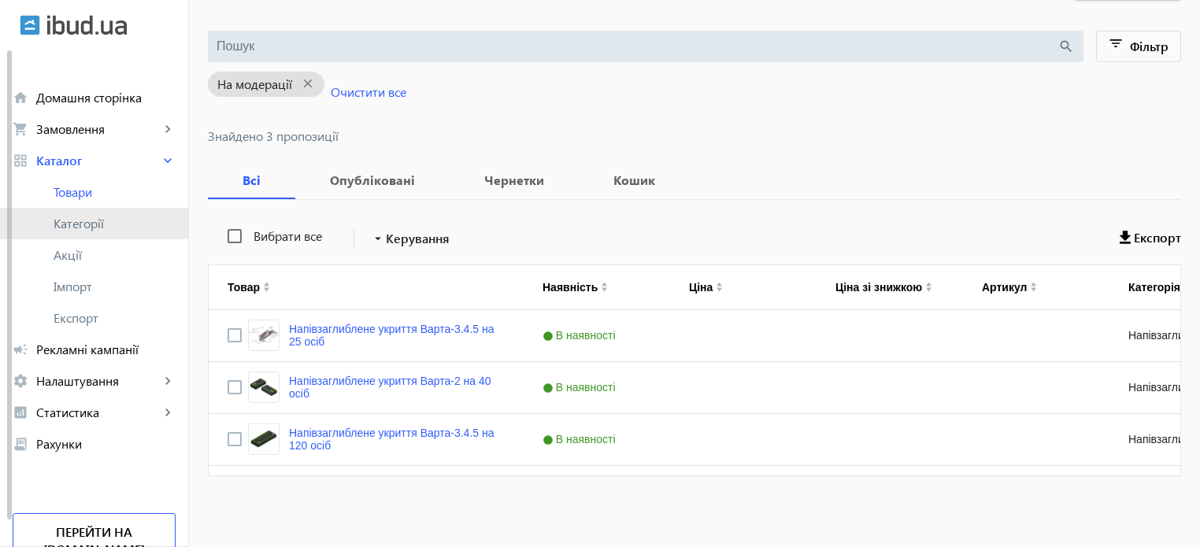
click at [95, 232] on span "Категорії" at bounding box center [115, 224] width 122 height 16
